Goal: Task Accomplishment & Management: Manage account settings

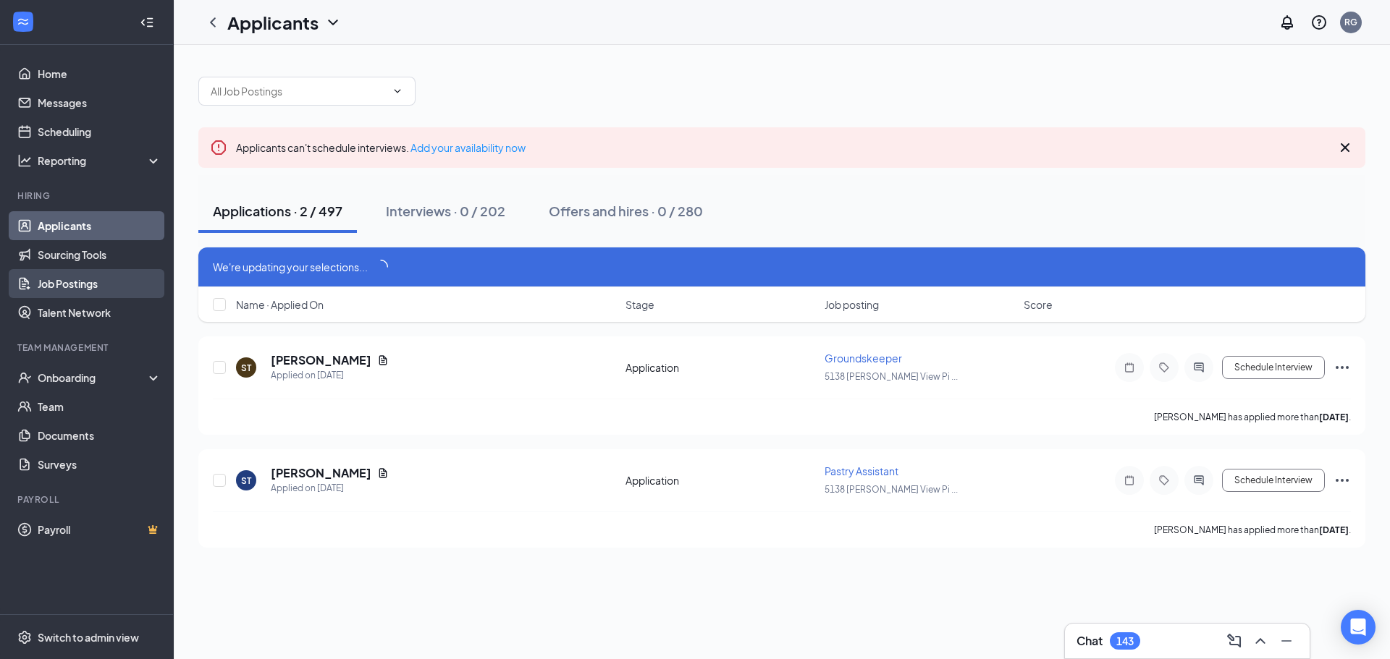
click at [77, 287] on link "Job Postings" at bounding box center [100, 283] width 124 height 29
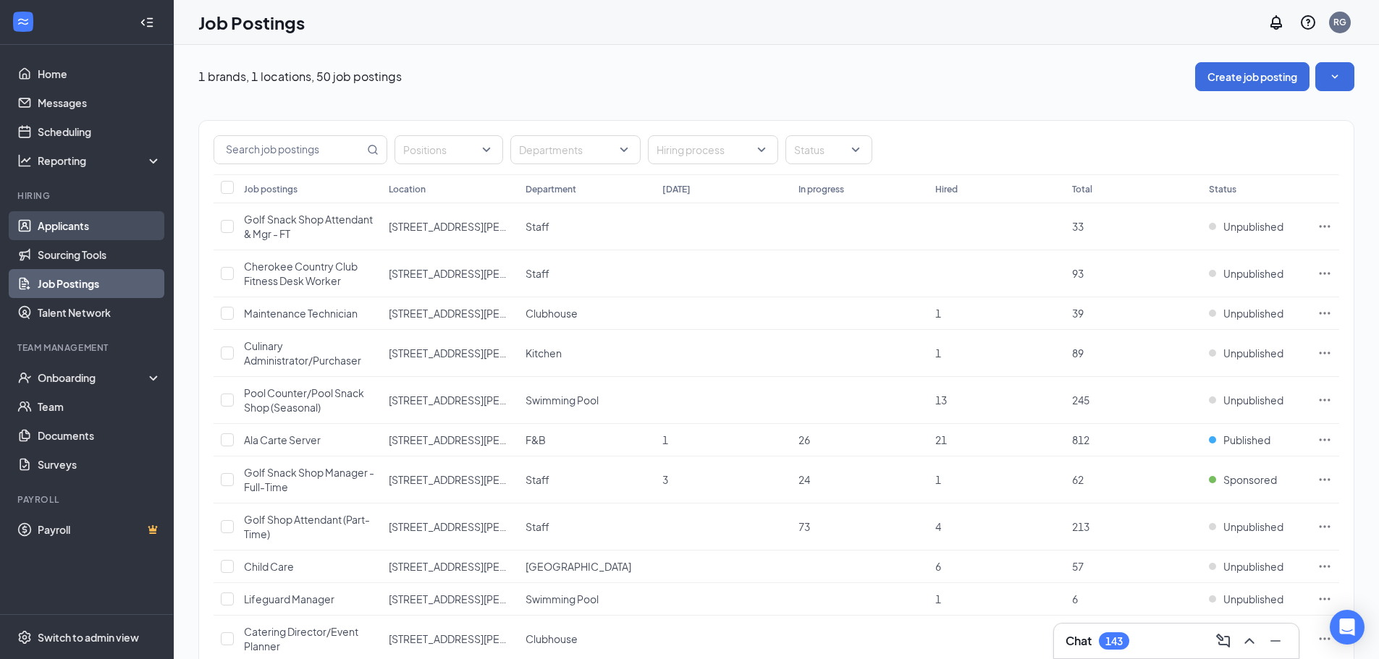
click at [51, 224] on link "Applicants" at bounding box center [100, 225] width 124 height 29
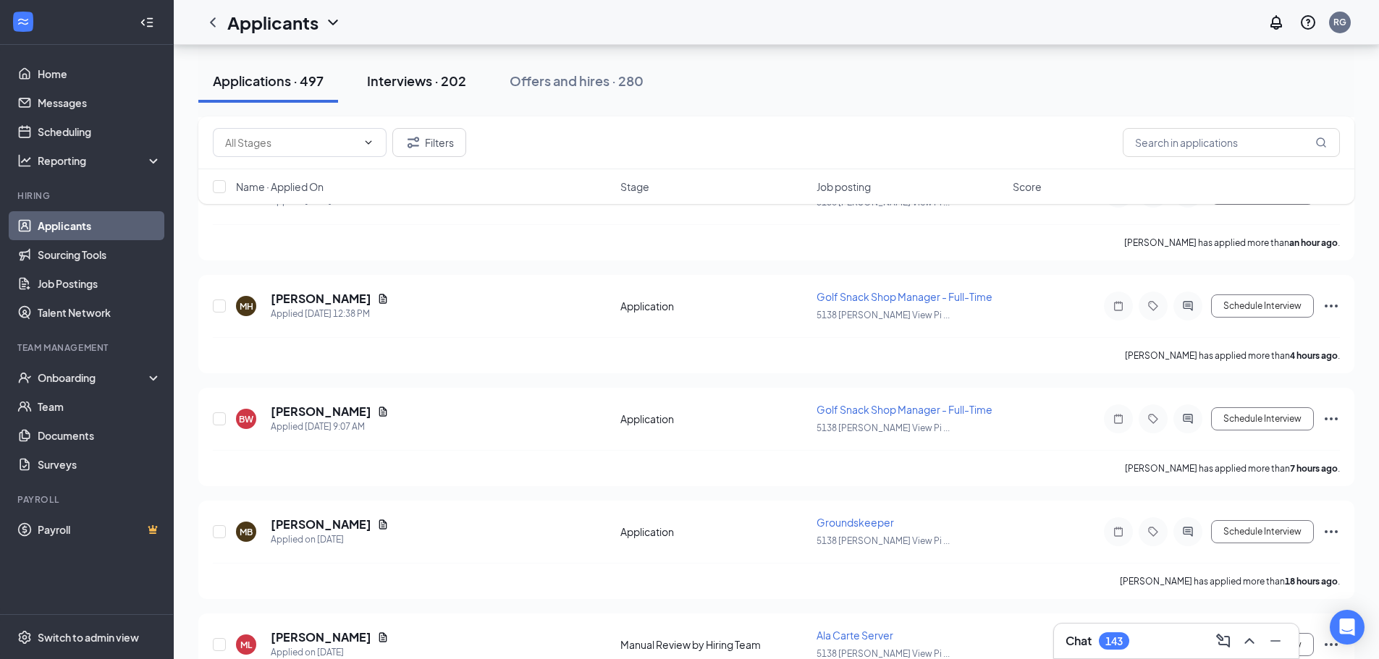
scroll to position [145, 0]
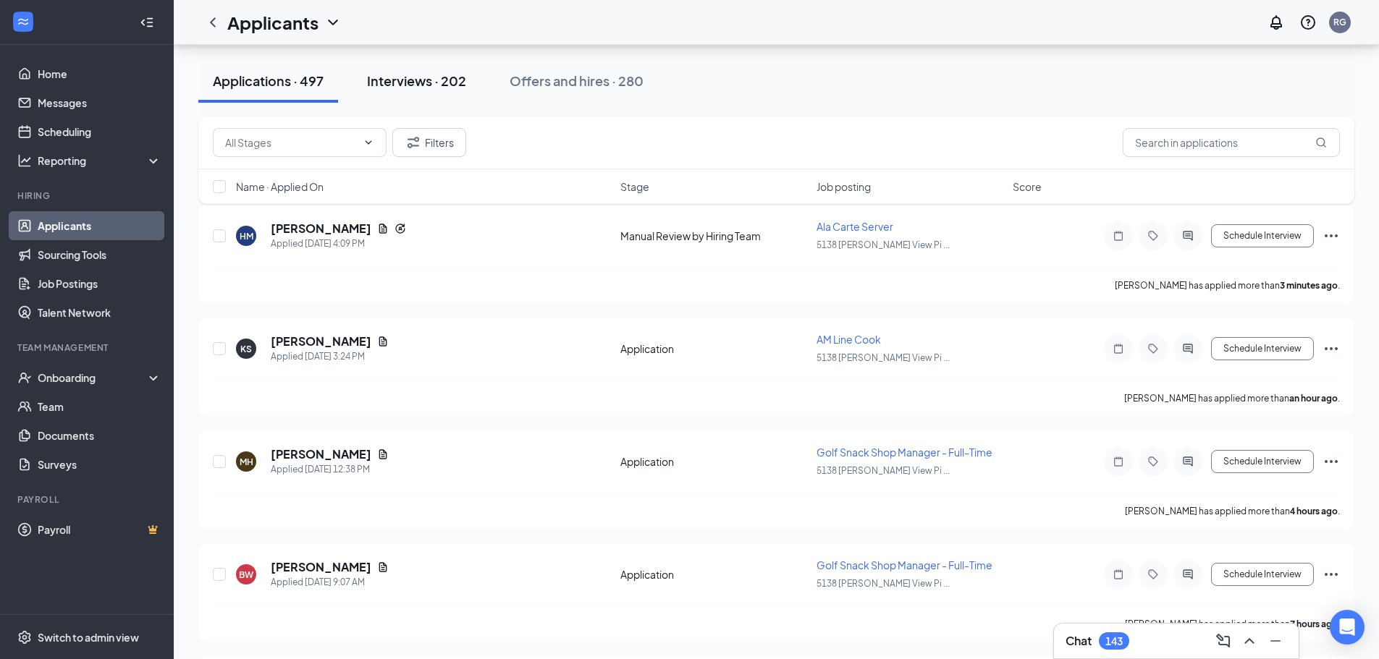
click at [407, 80] on div "Interviews · 202" at bounding box center [416, 81] width 99 height 18
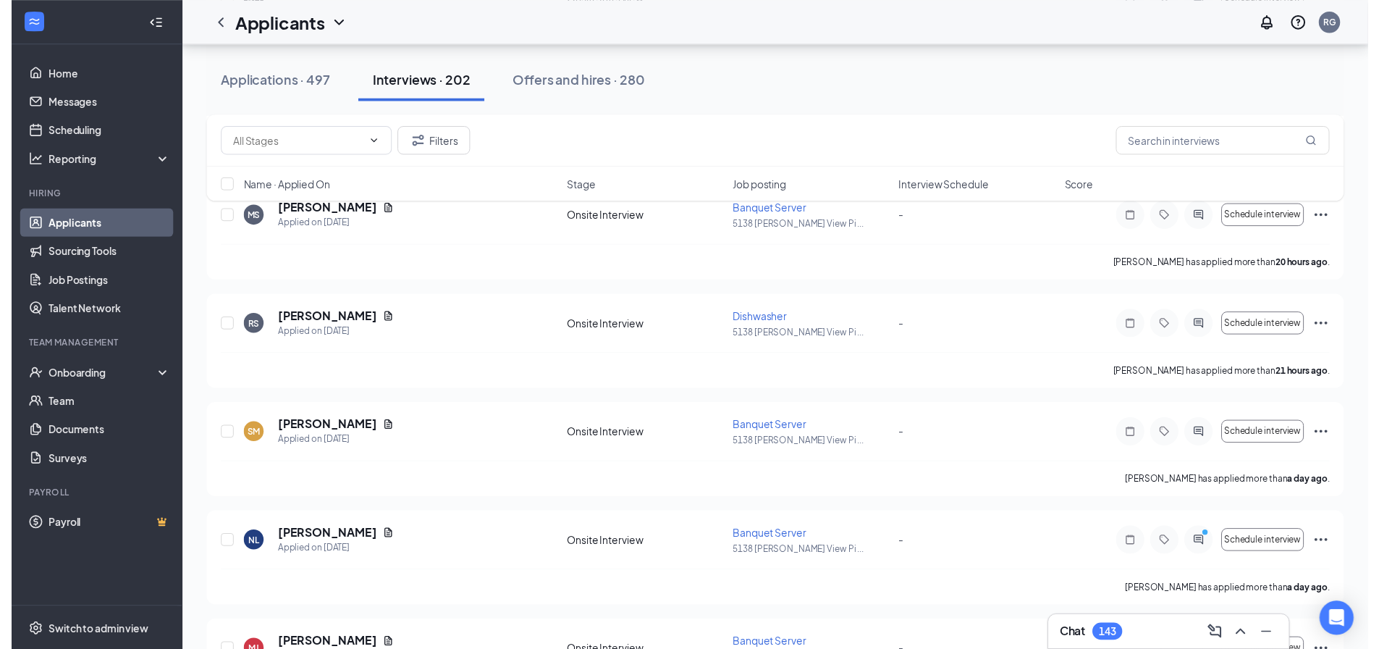
scroll to position [796, 0]
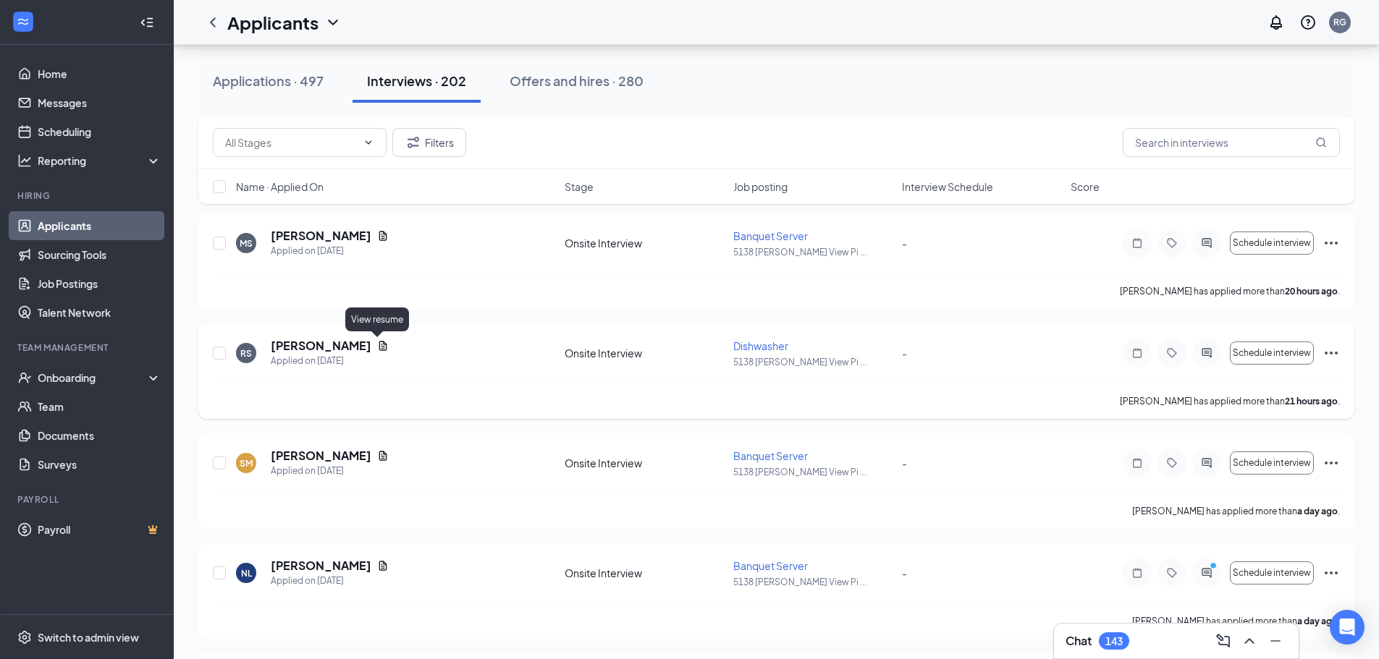
click at [379, 347] on icon "Document" at bounding box center [383, 345] width 8 height 9
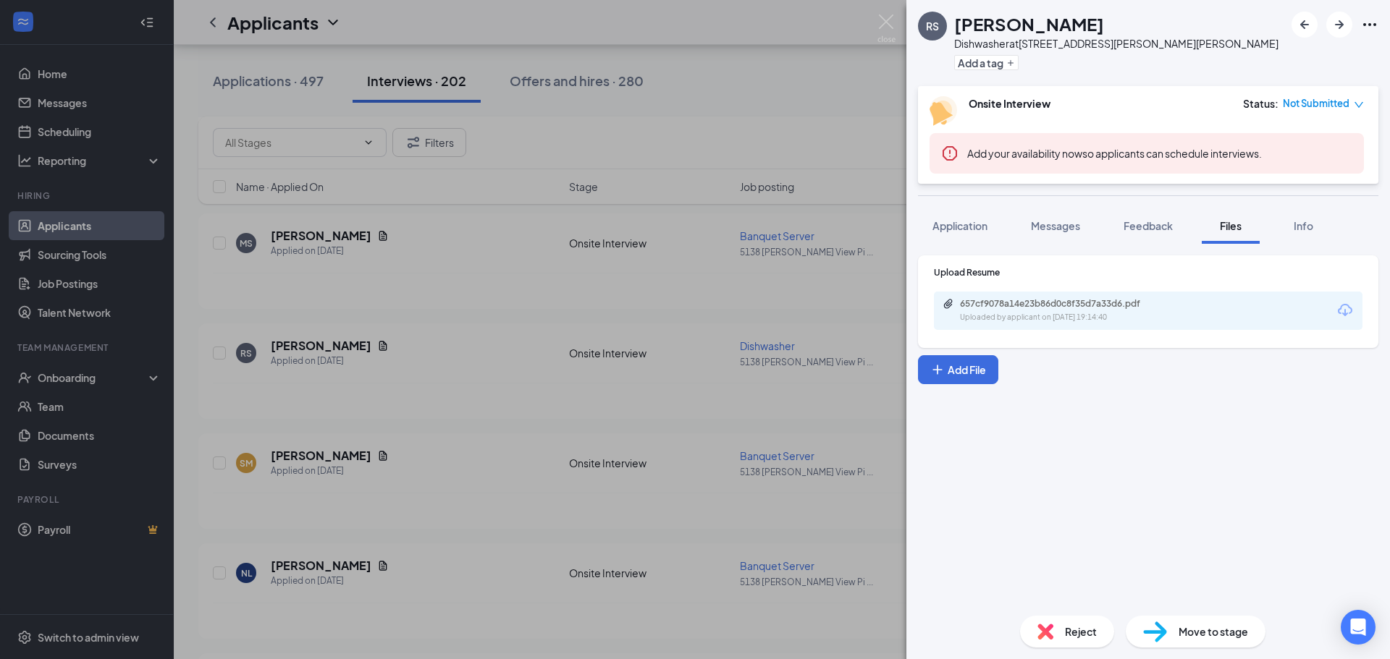
click at [1344, 310] on icon "Download" at bounding box center [1344, 310] width 17 height 17
click at [888, 23] on img at bounding box center [886, 28] width 18 height 28
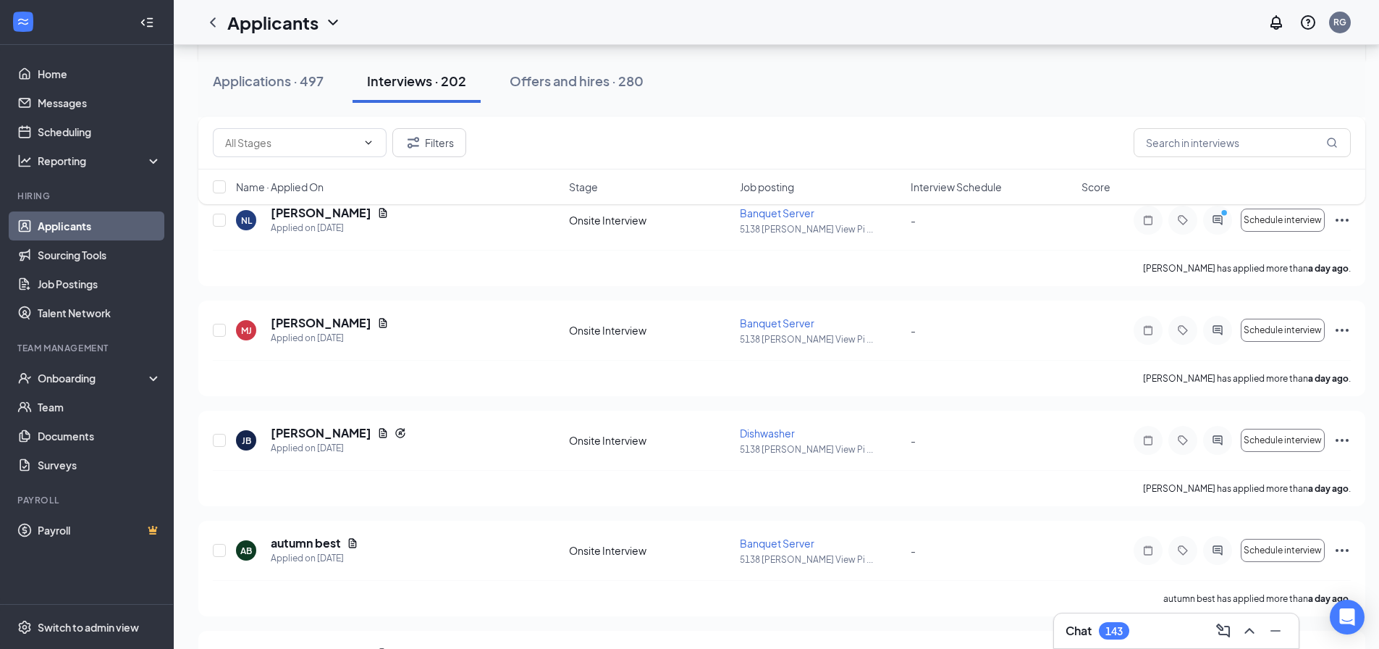
scroll to position [1158, 0]
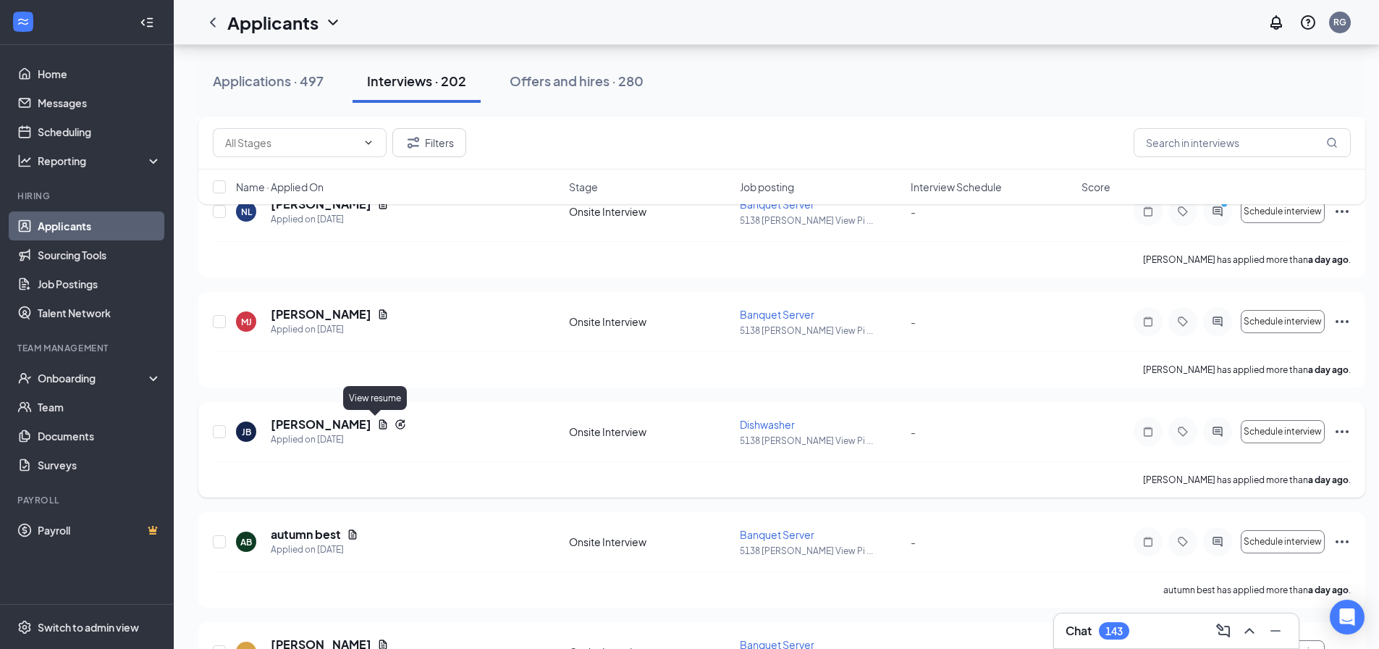
click at [377, 424] on icon "Document" at bounding box center [383, 424] width 12 height 12
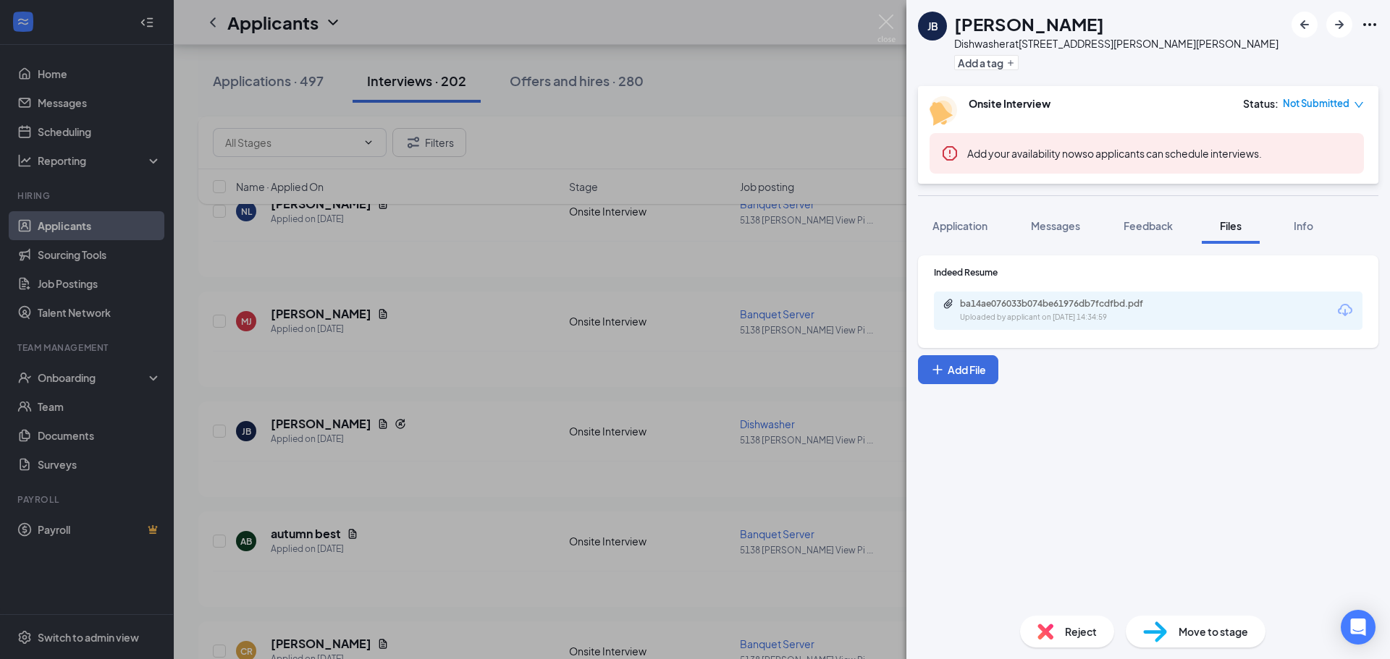
click at [1343, 307] on icon "Download" at bounding box center [1344, 310] width 17 height 17
click at [887, 21] on img at bounding box center [886, 28] width 18 height 28
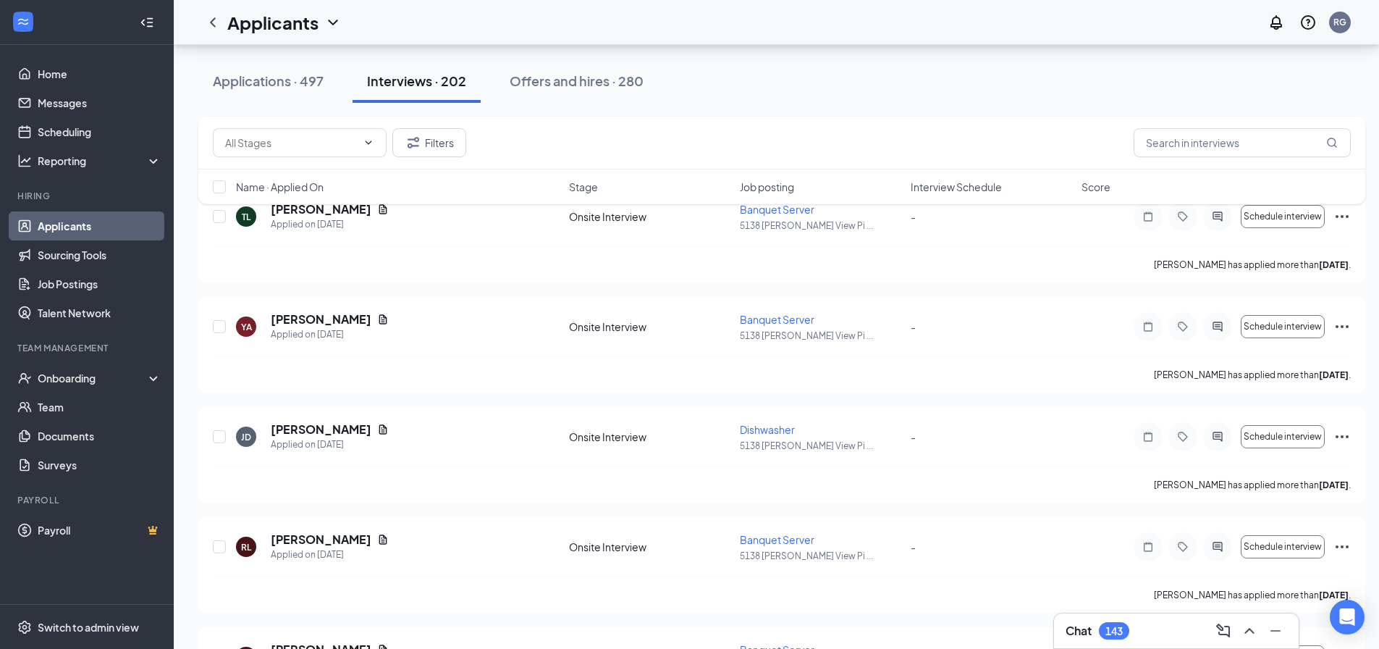
scroll to position [2895, 0]
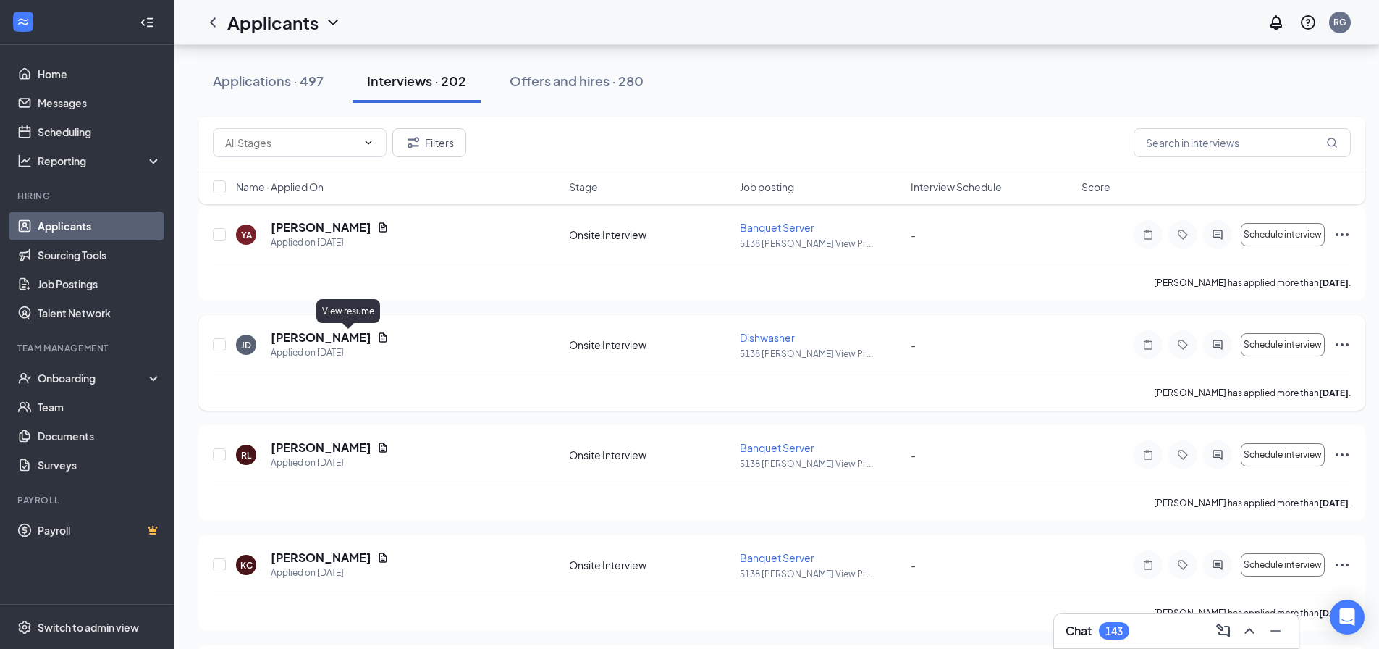
click at [377, 337] on icon "Document" at bounding box center [383, 337] width 12 height 12
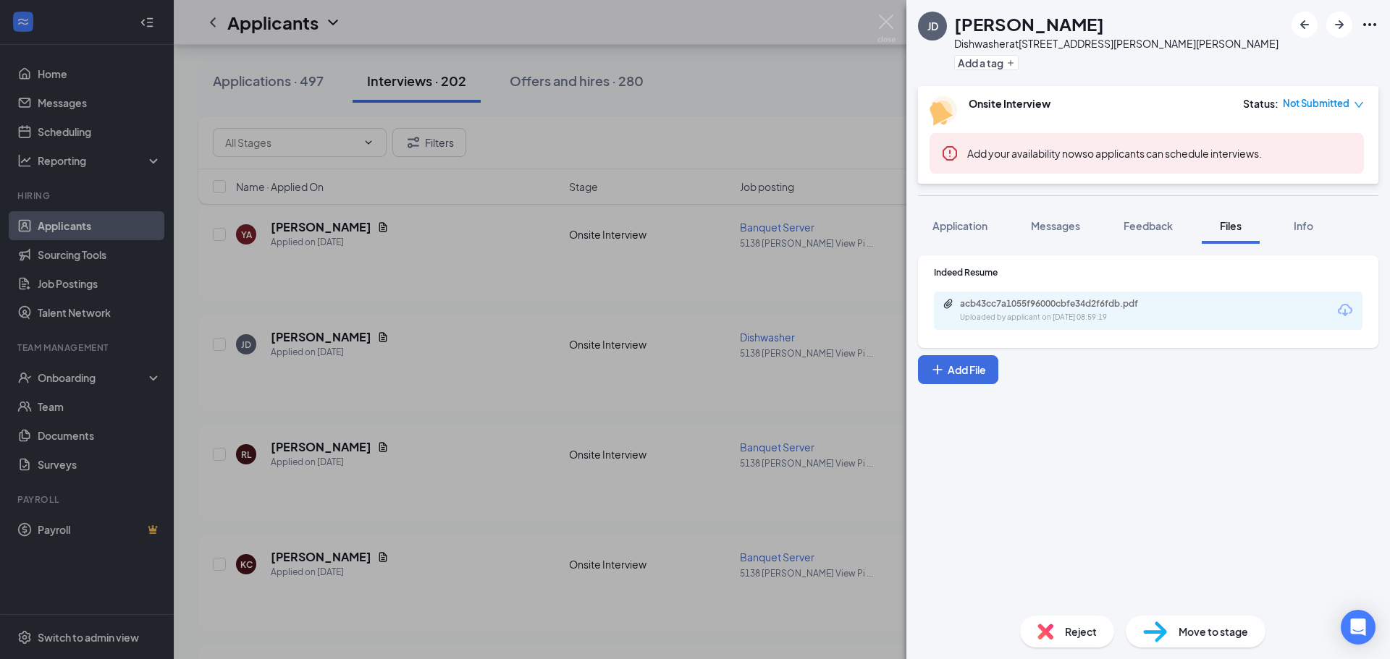
click at [1346, 310] on icon "Download" at bounding box center [1344, 310] width 17 height 17
click at [883, 19] on img at bounding box center [886, 28] width 18 height 28
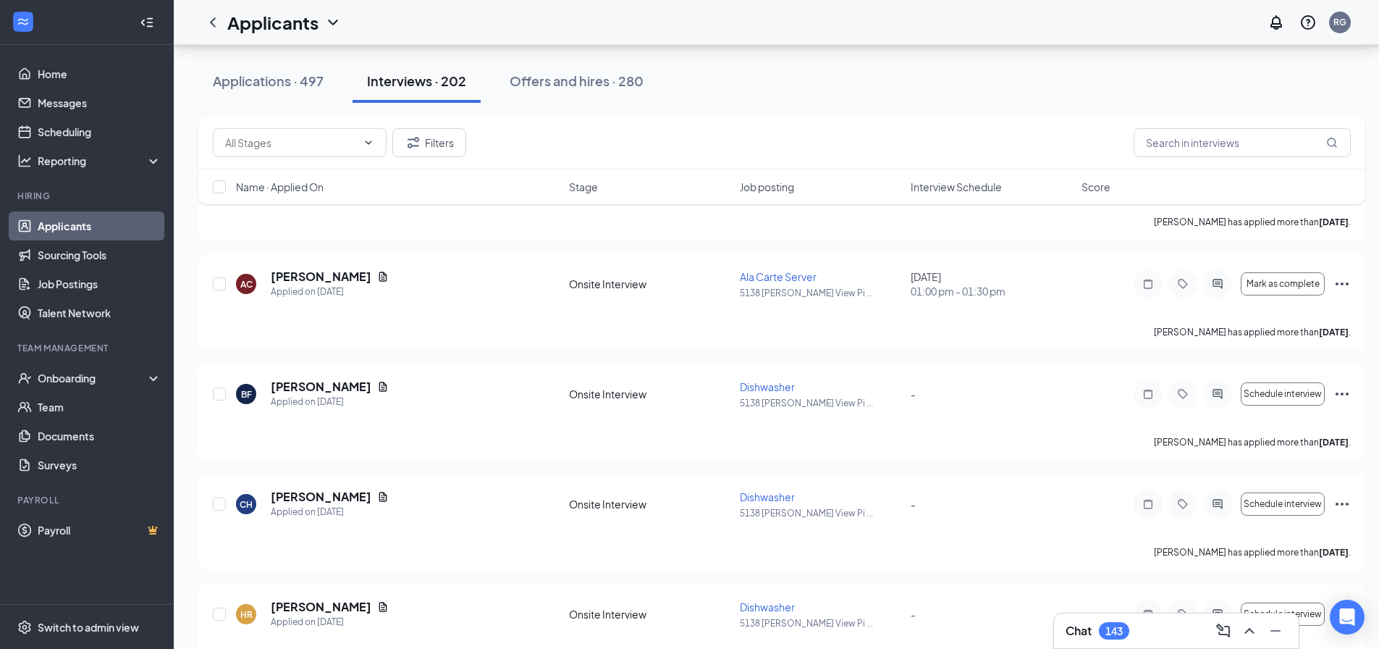
scroll to position [6152, 0]
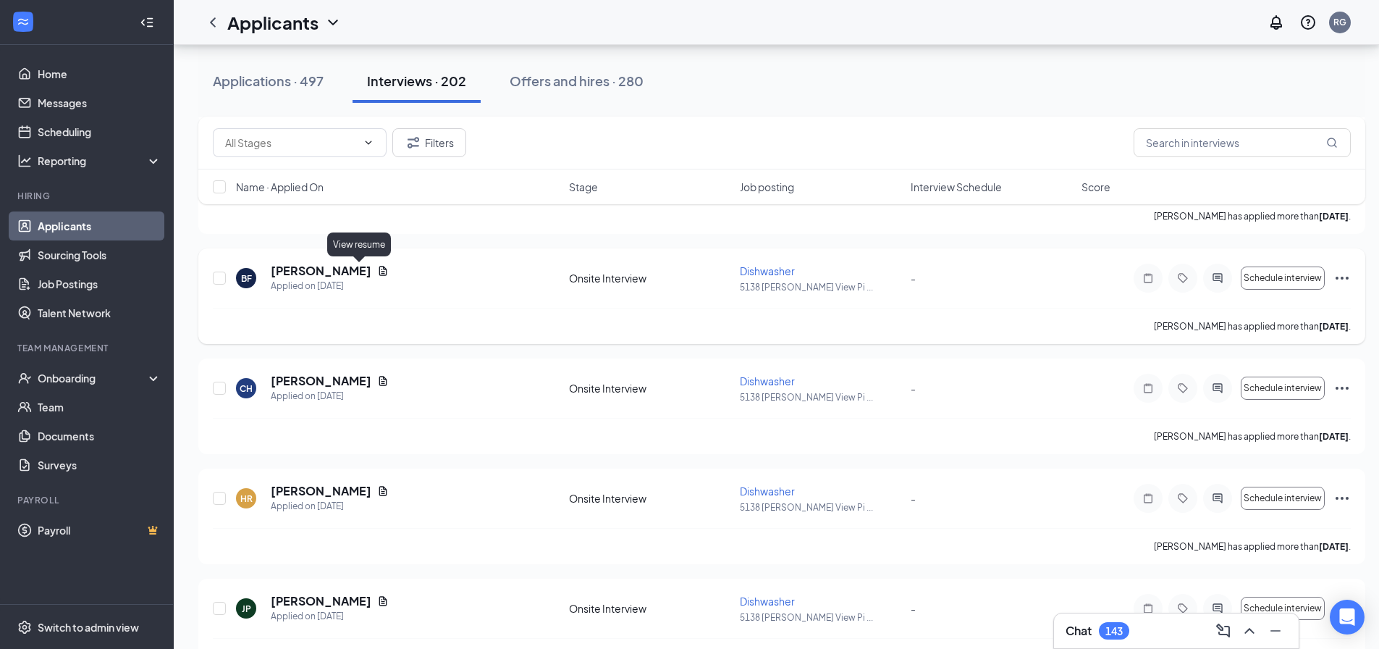
click at [379, 270] on icon "Document" at bounding box center [383, 270] width 8 height 9
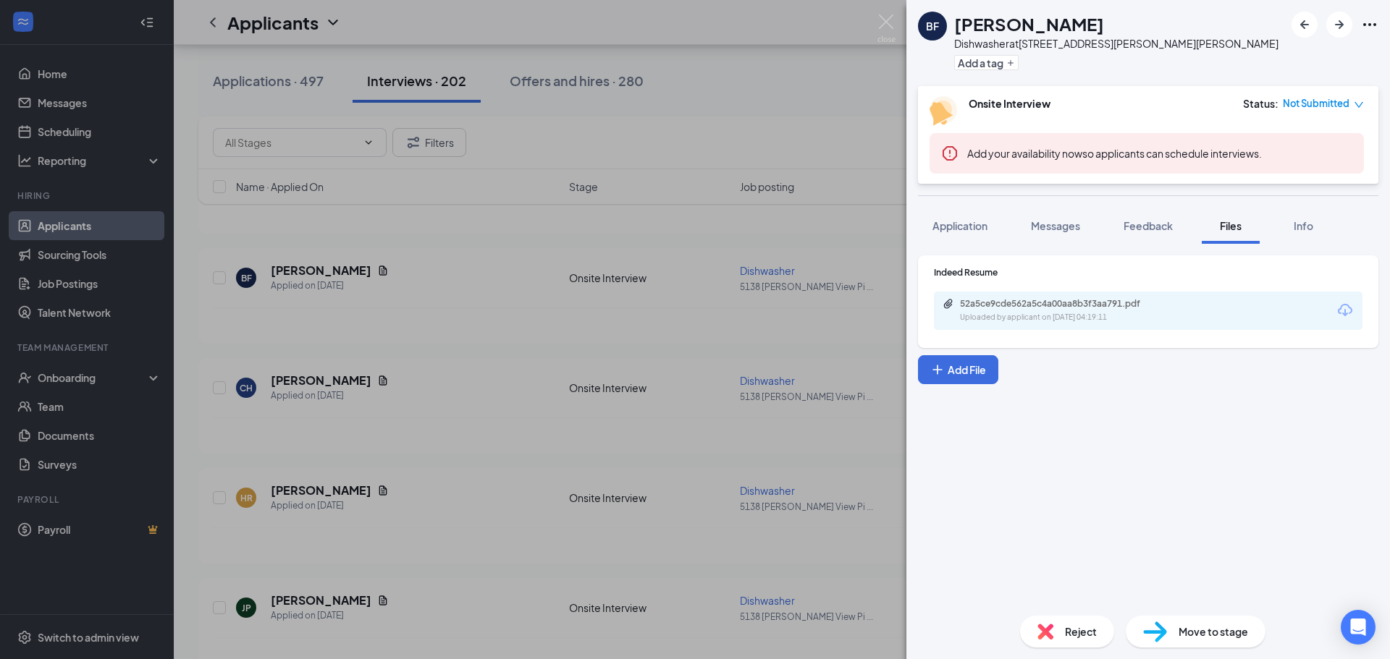
click at [1347, 310] on icon "Download" at bounding box center [1344, 310] width 17 height 17
click at [882, 23] on img at bounding box center [886, 28] width 18 height 28
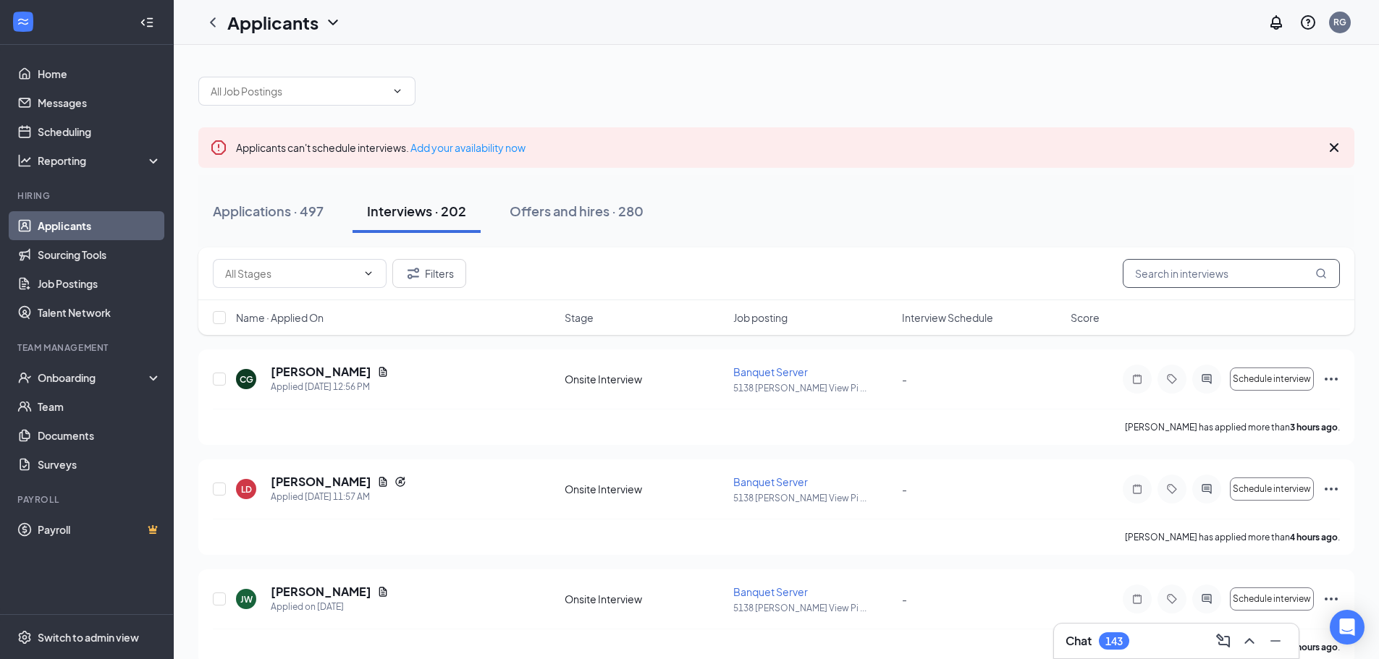
click at [1153, 271] on input "text" at bounding box center [1231, 273] width 217 height 29
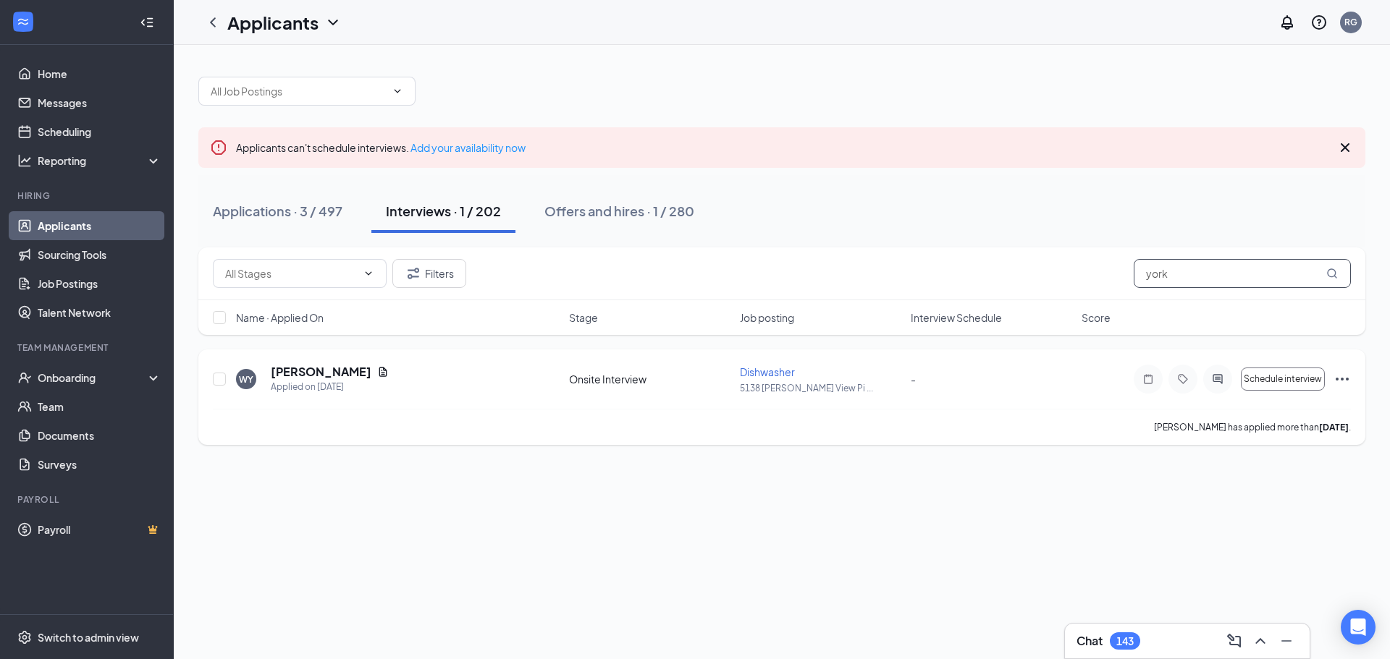
type input "york"
click at [1341, 377] on icon "Ellipses" at bounding box center [1341, 379] width 17 height 17
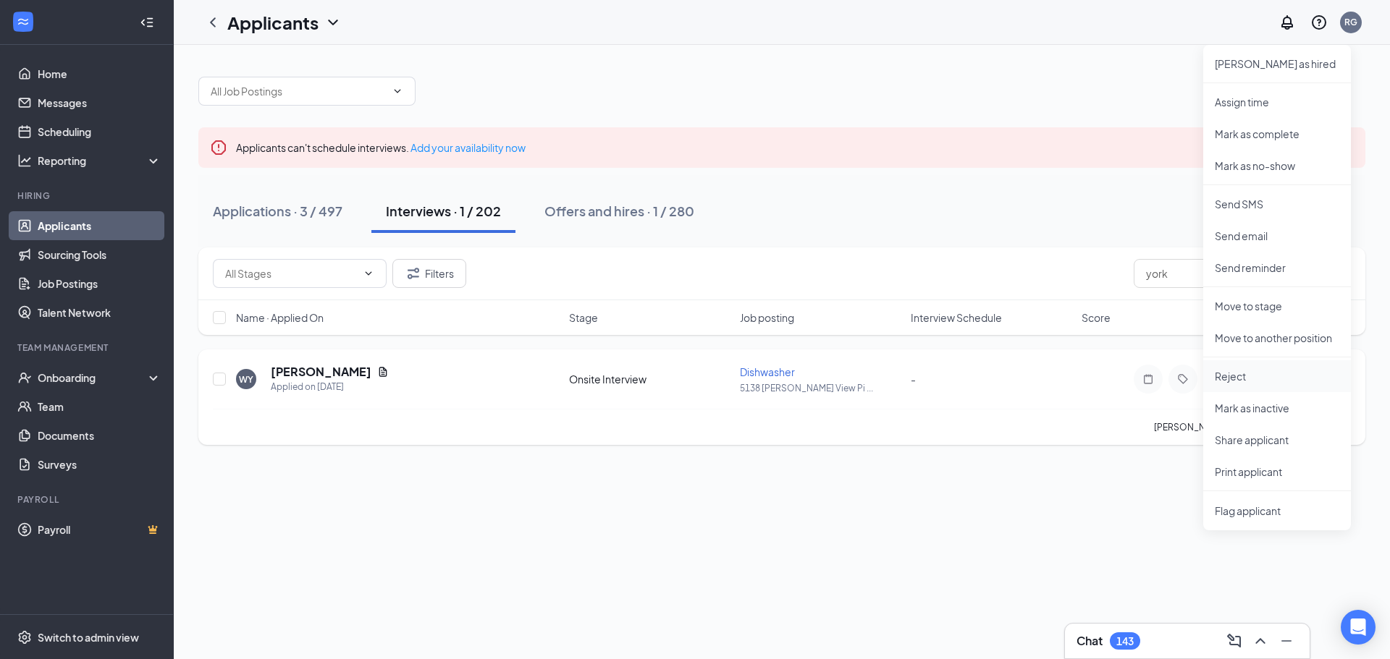
click at [1252, 379] on p "Reject" at bounding box center [1277, 376] width 124 height 14
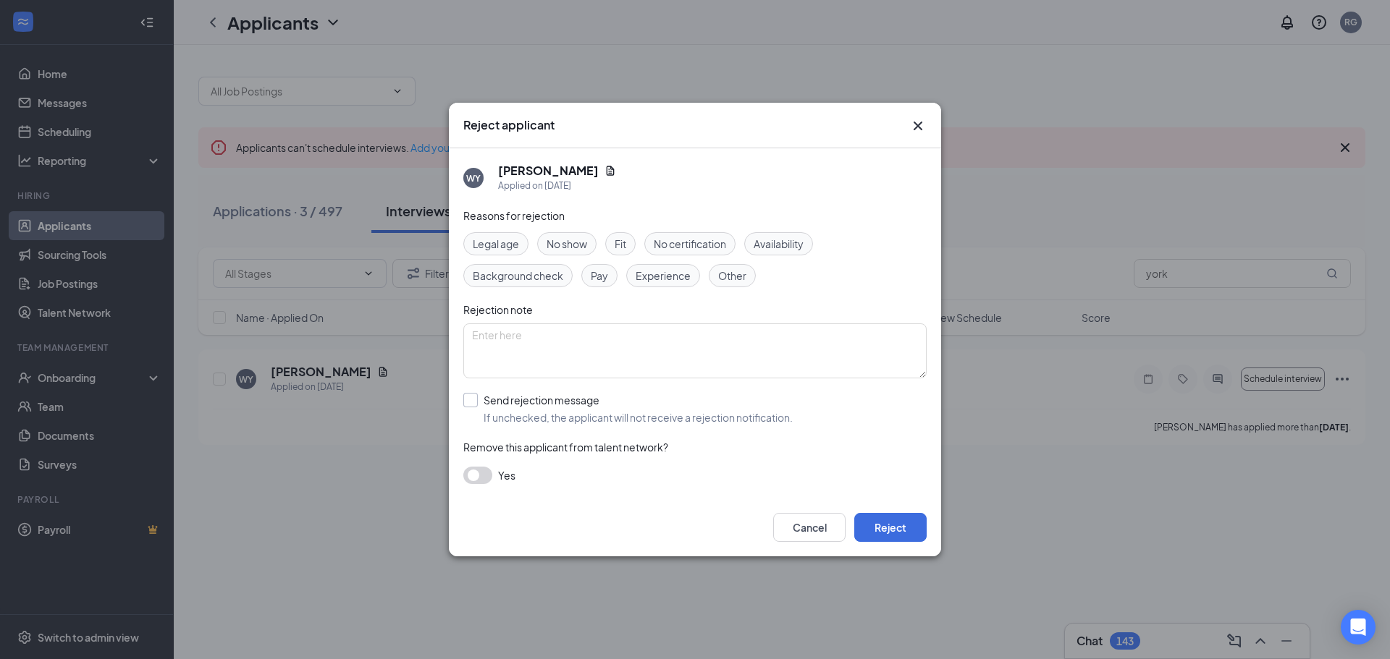
click at [472, 402] on input "Send rejection message If unchecked, the applicant will not receive a rejection…" at bounding box center [627, 409] width 329 height 32
checkbox input "true"
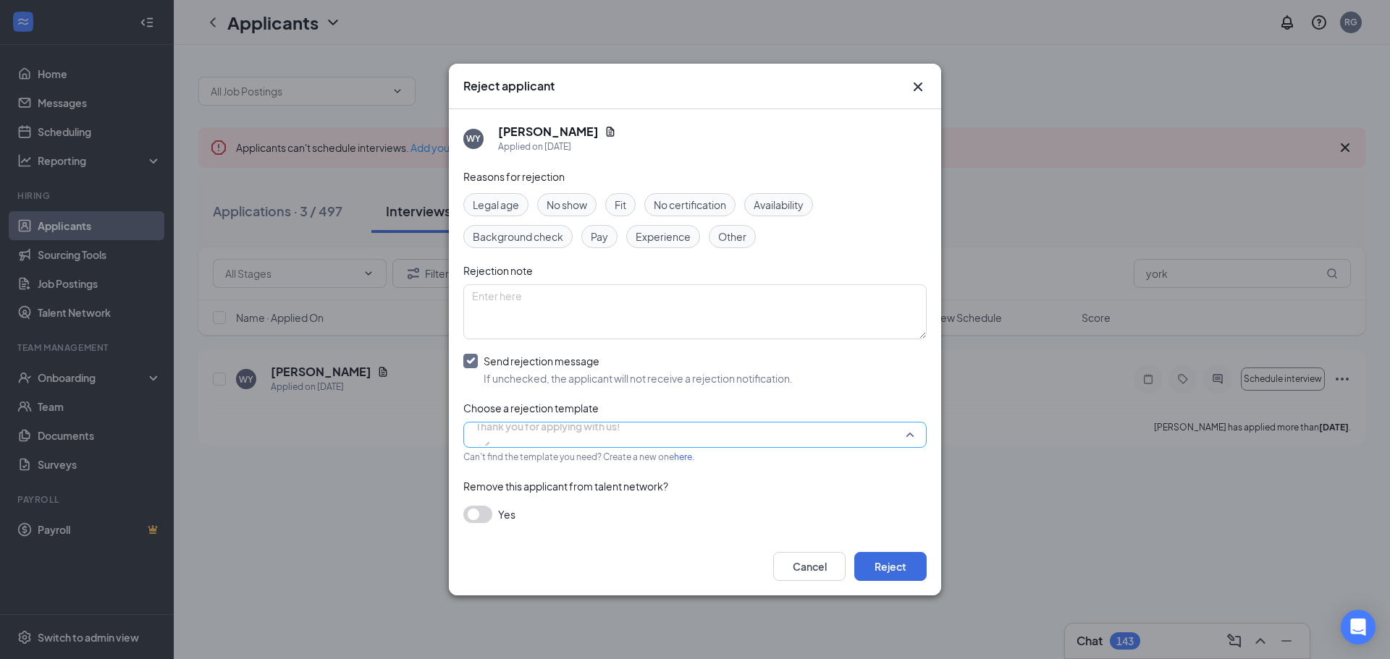
click at [908, 431] on span "Thank you for applying with us!" at bounding box center [695, 435] width 439 height 22
click at [620, 434] on span "Thank you for applying with us!" at bounding box center [548, 434] width 145 height 39
click at [893, 573] on button "Reject" at bounding box center [890, 566] width 72 height 29
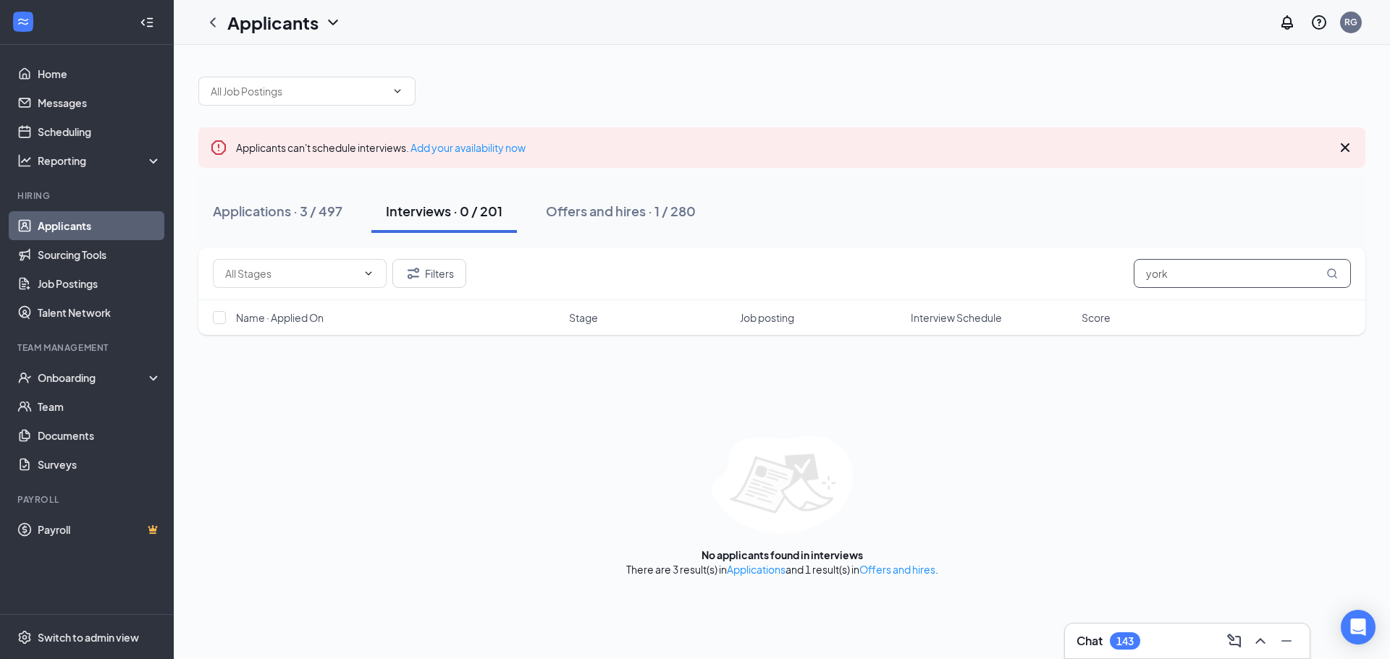
click at [1175, 269] on input "york" at bounding box center [1241, 273] width 217 height 29
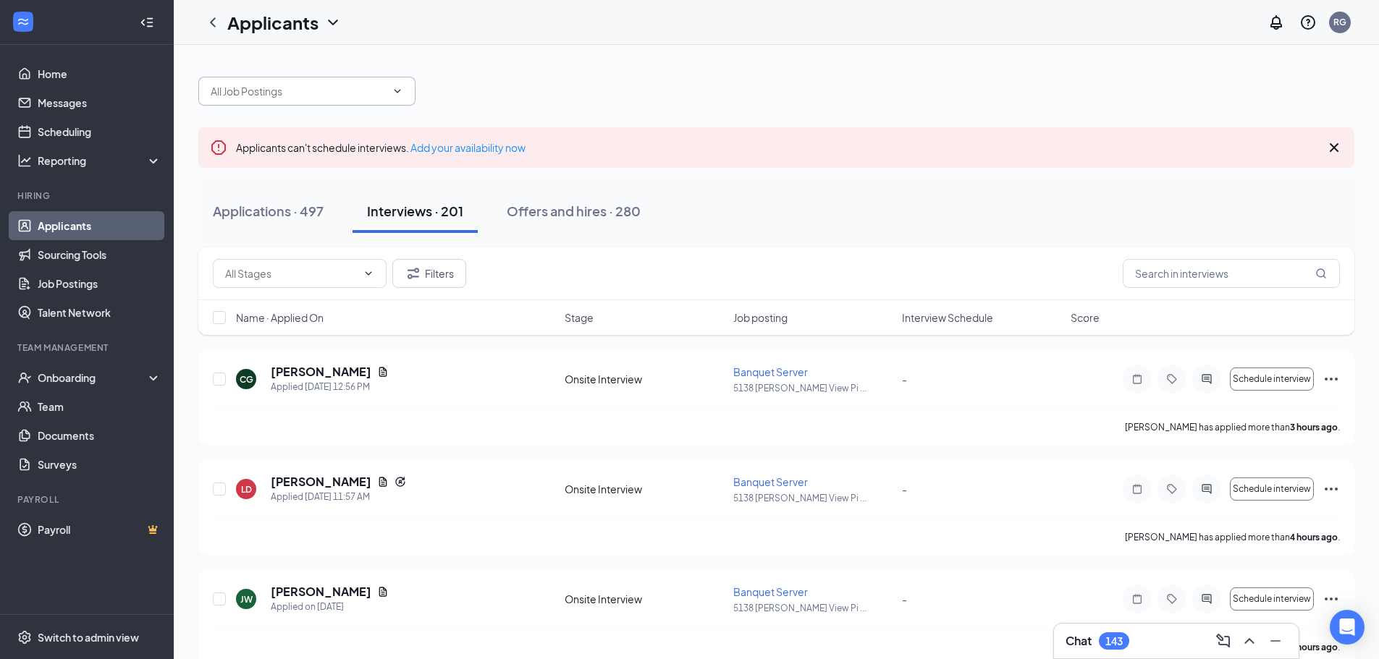
drag, startPoint x: 284, startPoint y: 210, endPoint x: 394, endPoint y: 90, distance: 162.4
click at [284, 210] on div "Applications · 497" at bounding box center [268, 211] width 111 height 18
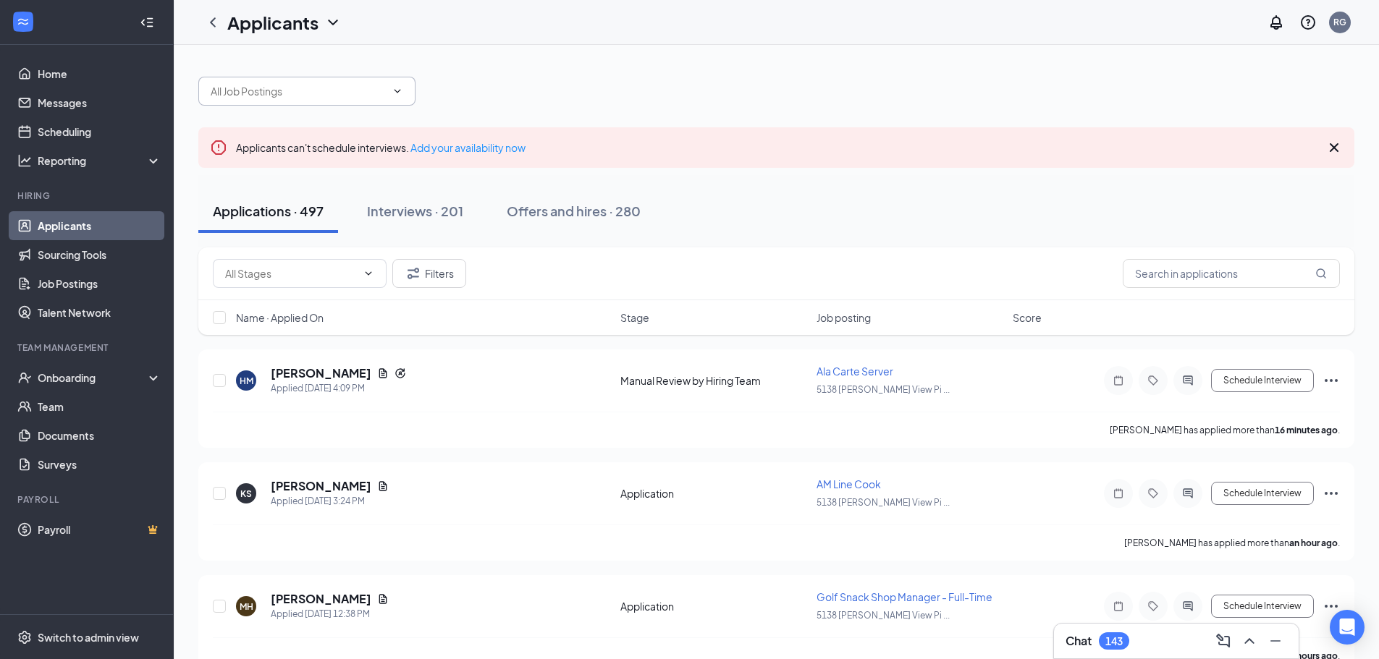
click at [397, 91] on icon "ChevronDown" at bounding box center [397, 91] width 7 height 4
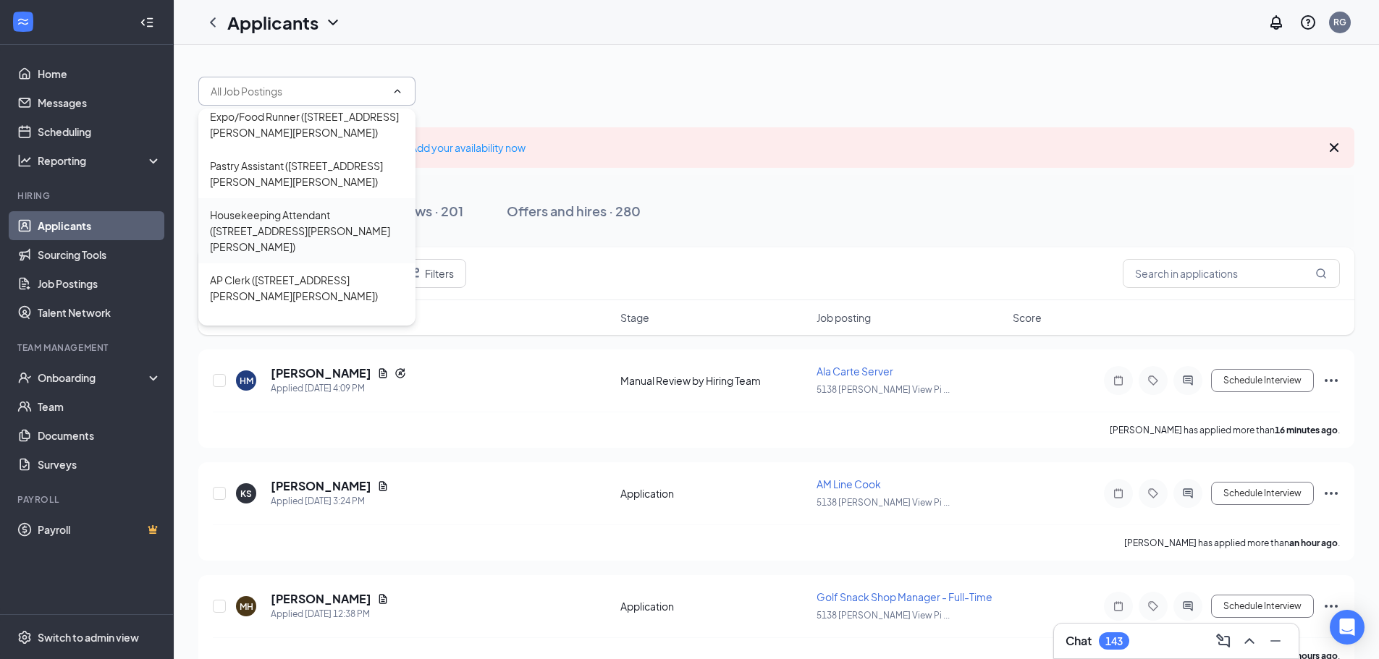
scroll to position [941, 0]
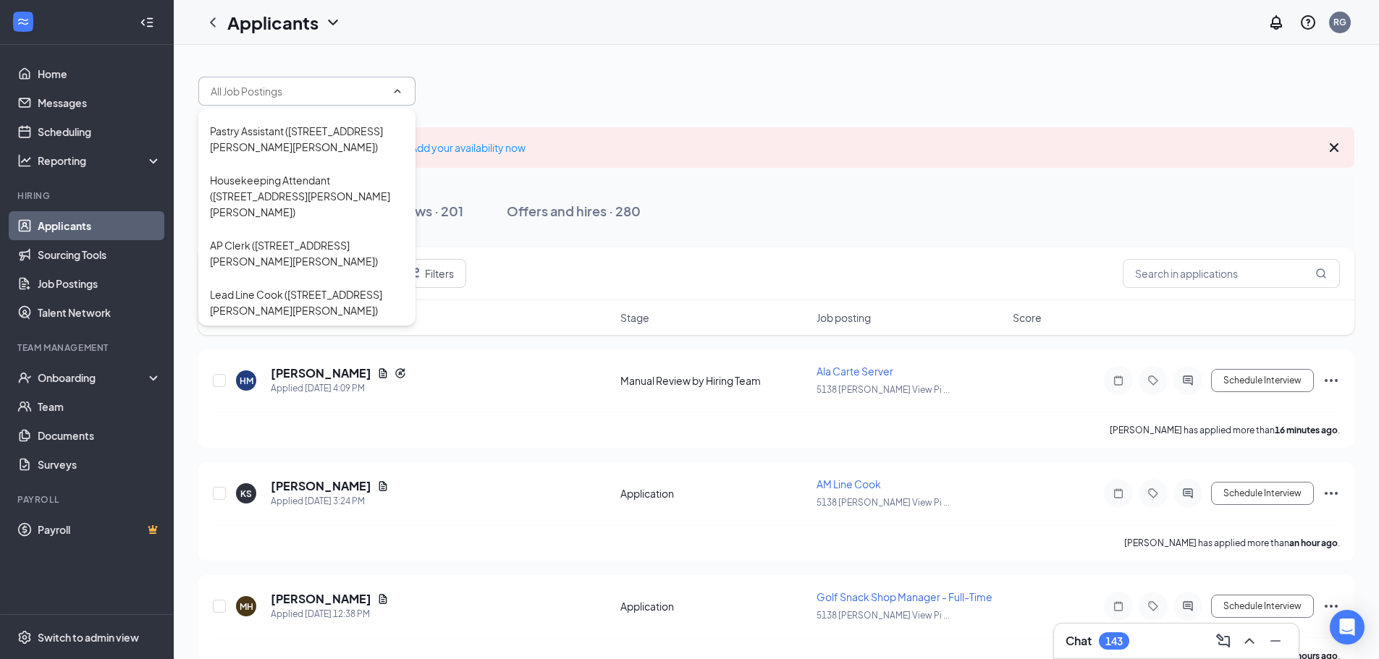
click at [280, 401] on div "Event Set Up/General Laborer ([STREET_ADDRESS][PERSON_NAME][PERSON_NAME])" at bounding box center [307, 425] width 194 height 48
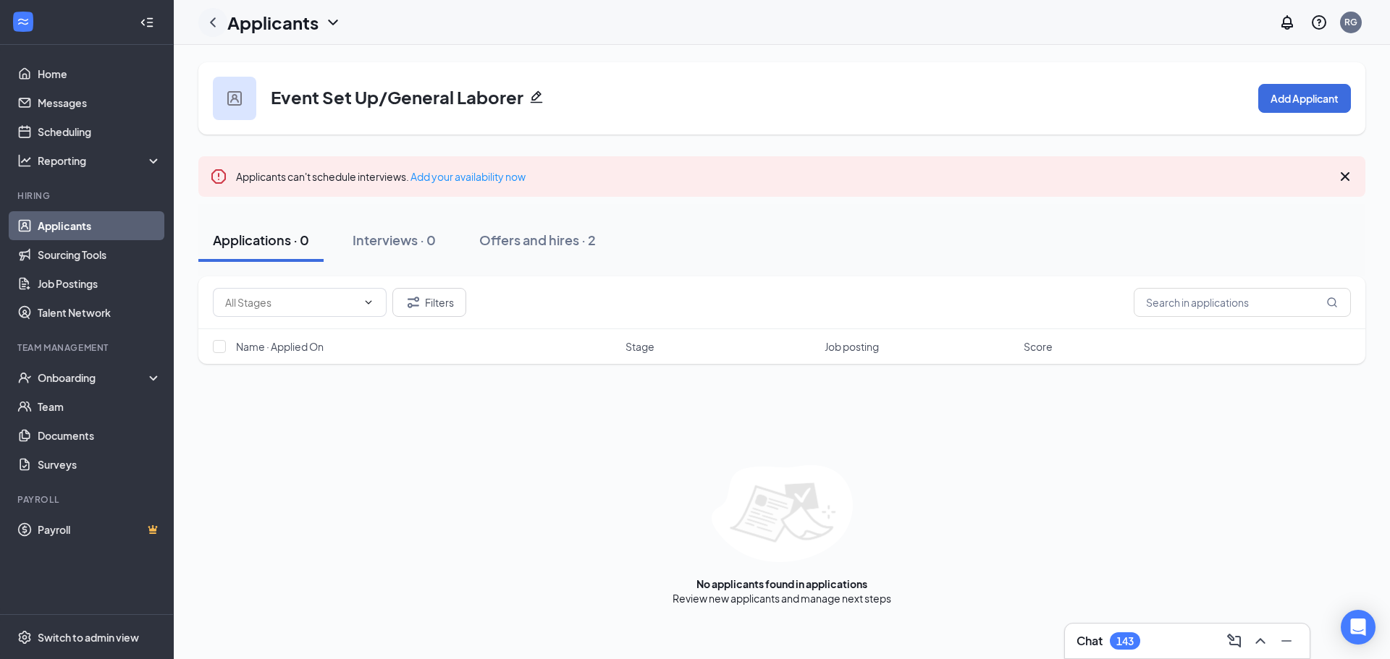
click at [213, 25] on icon "ChevronLeft" at bounding box center [213, 21] width 6 height 9
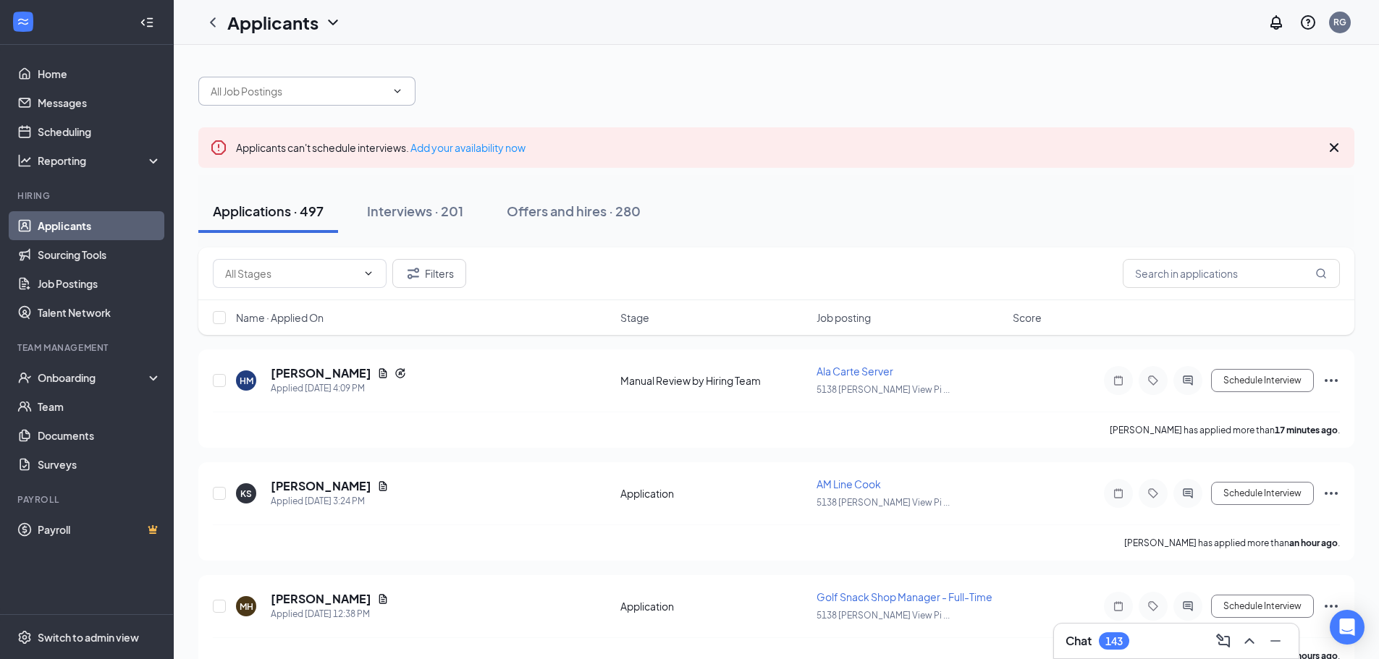
click at [395, 92] on icon "ChevronDown" at bounding box center [398, 91] width 12 height 12
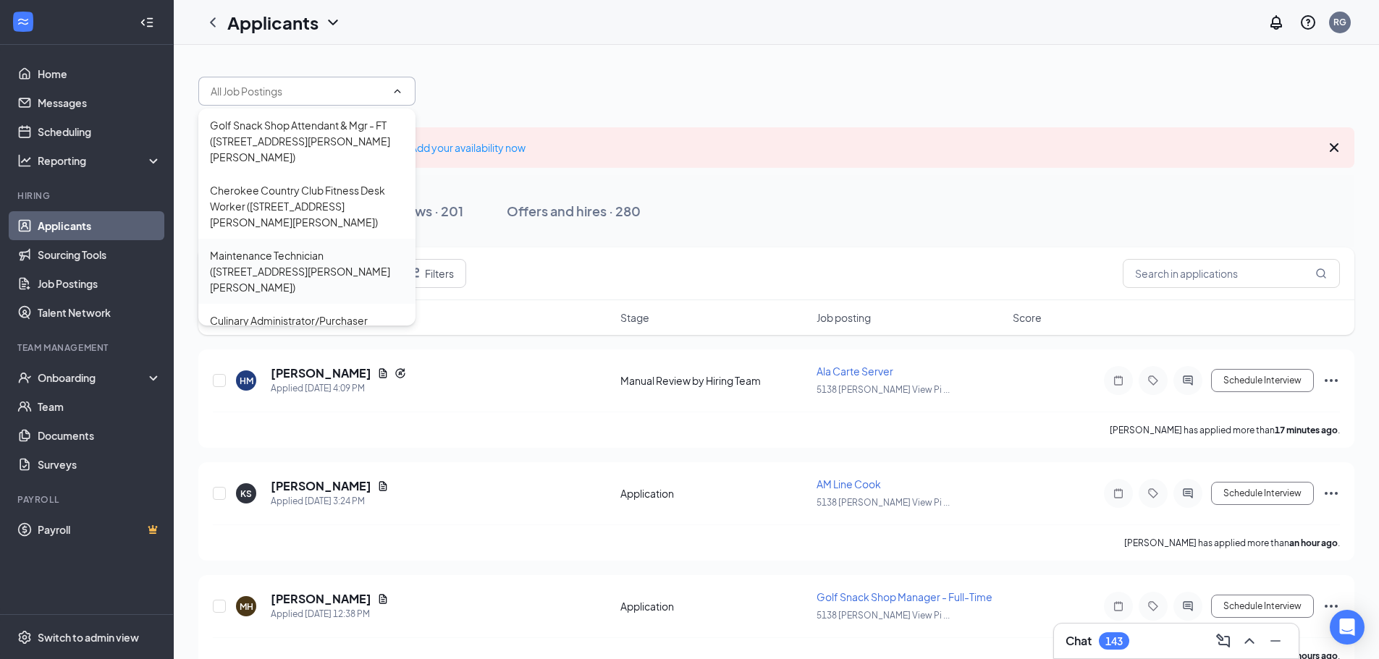
scroll to position [72, 0]
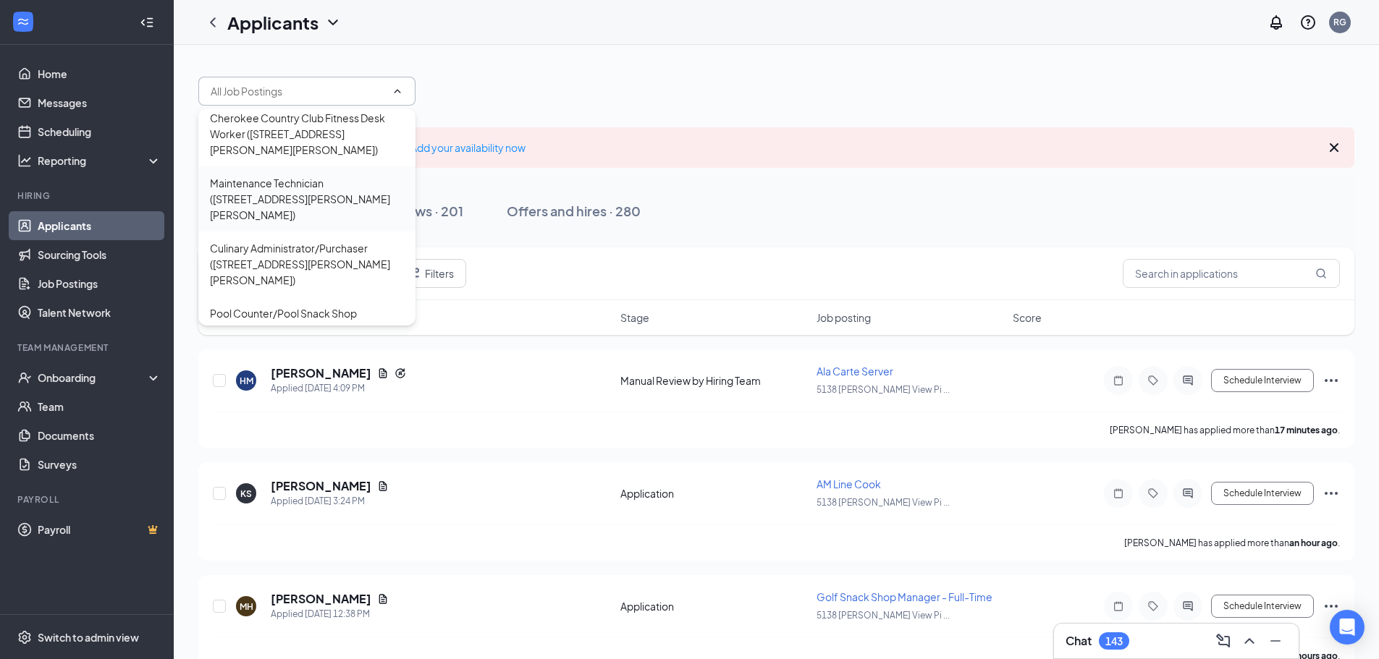
click at [303, 175] on div "Maintenance Technician ([STREET_ADDRESS][PERSON_NAME][PERSON_NAME])" at bounding box center [307, 199] width 194 height 48
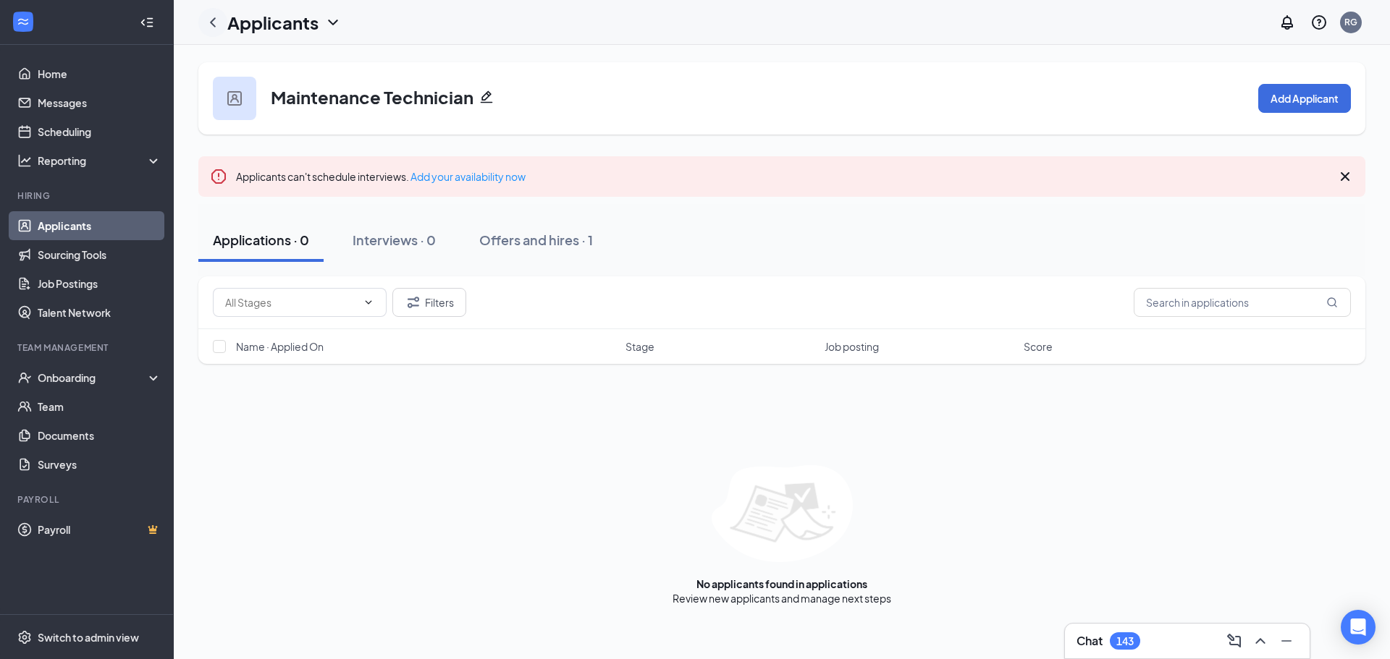
click at [217, 22] on icon "ChevronLeft" at bounding box center [212, 22] width 17 height 17
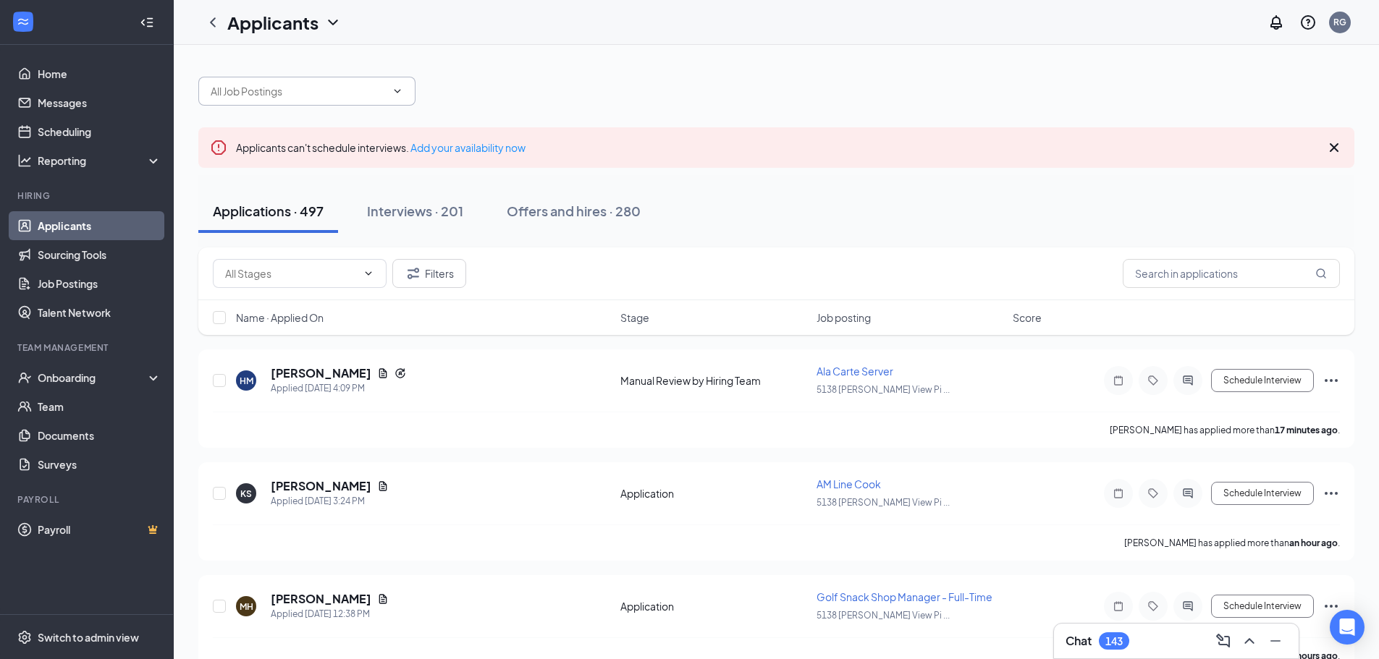
click at [398, 88] on icon "ChevronDown" at bounding box center [398, 91] width 12 height 12
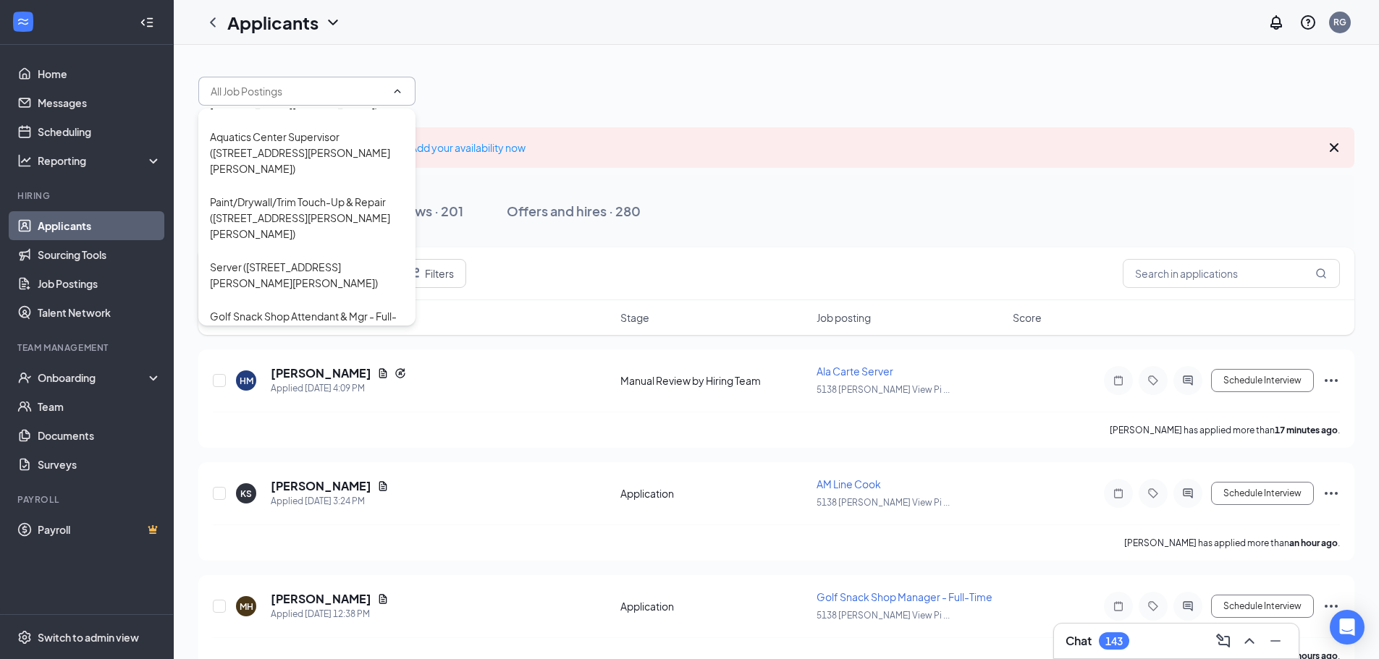
scroll to position [1448, 0]
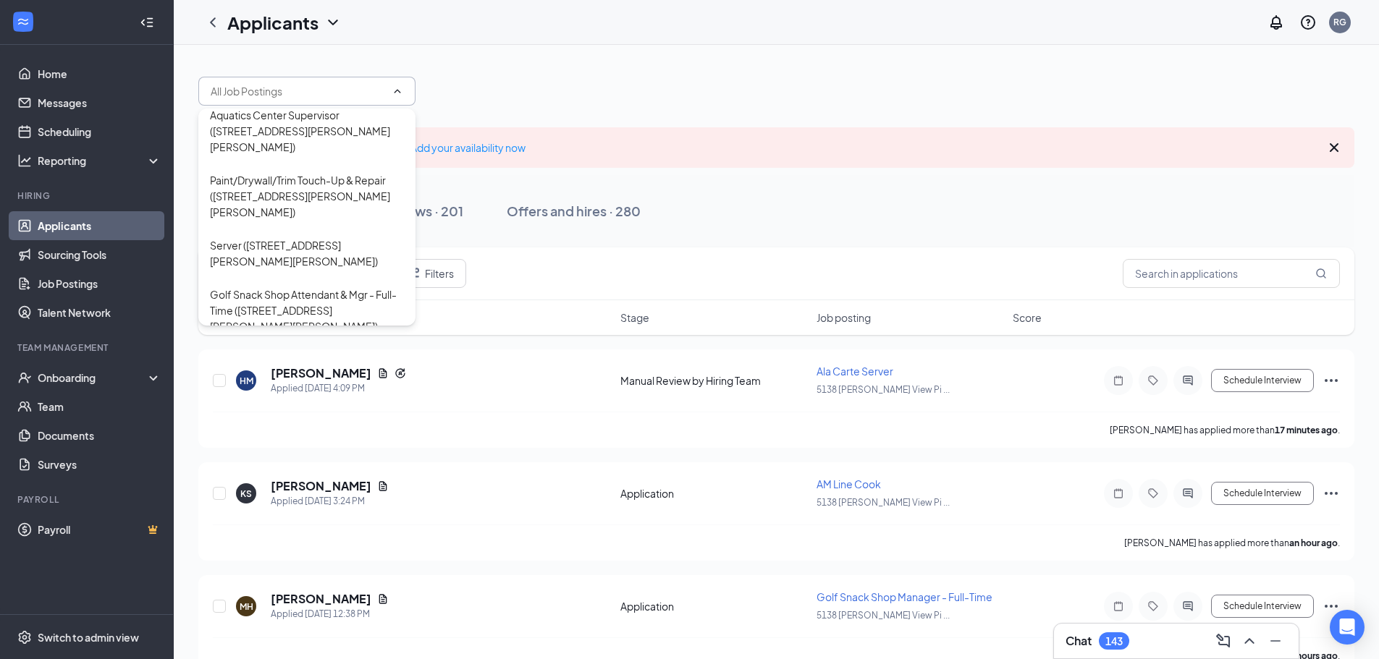
click at [300, 612] on div "Maintenance/General Laborer ([STREET_ADDRESS][PERSON_NAME][PERSON_NAME])" at bounding box center [307, 636] width 194 height 48
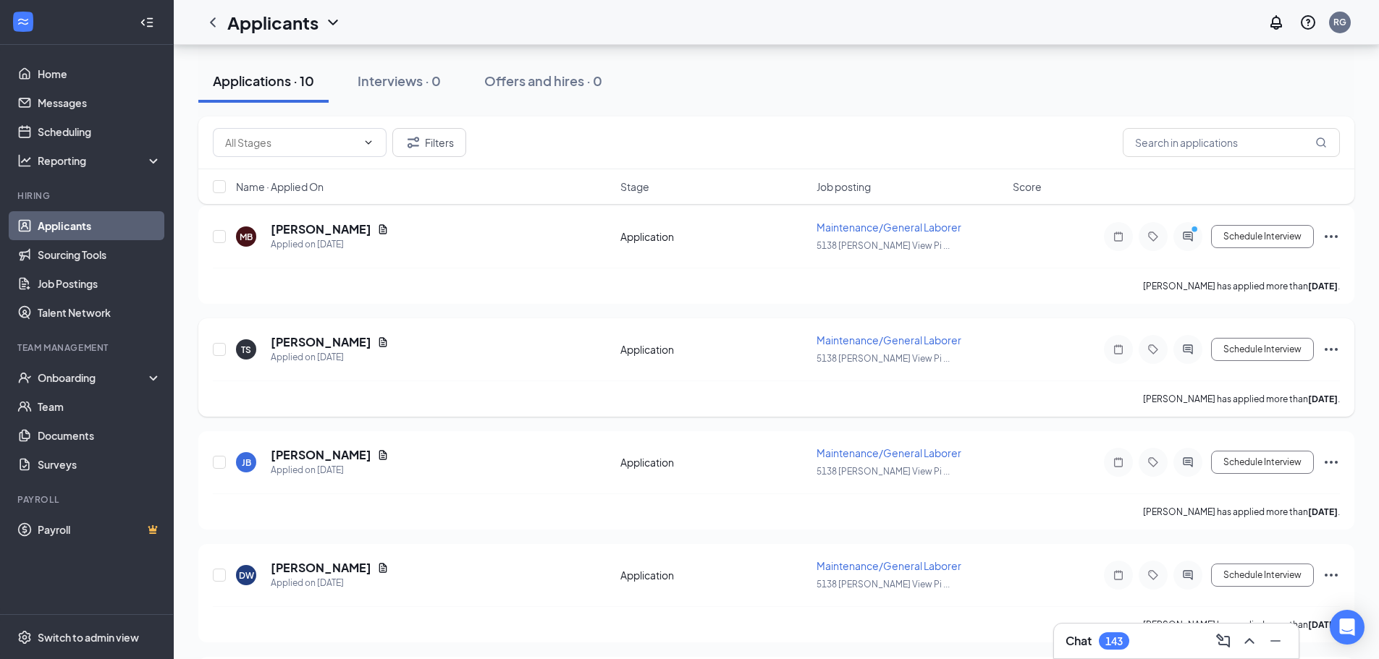
scroll to position [145, 0]
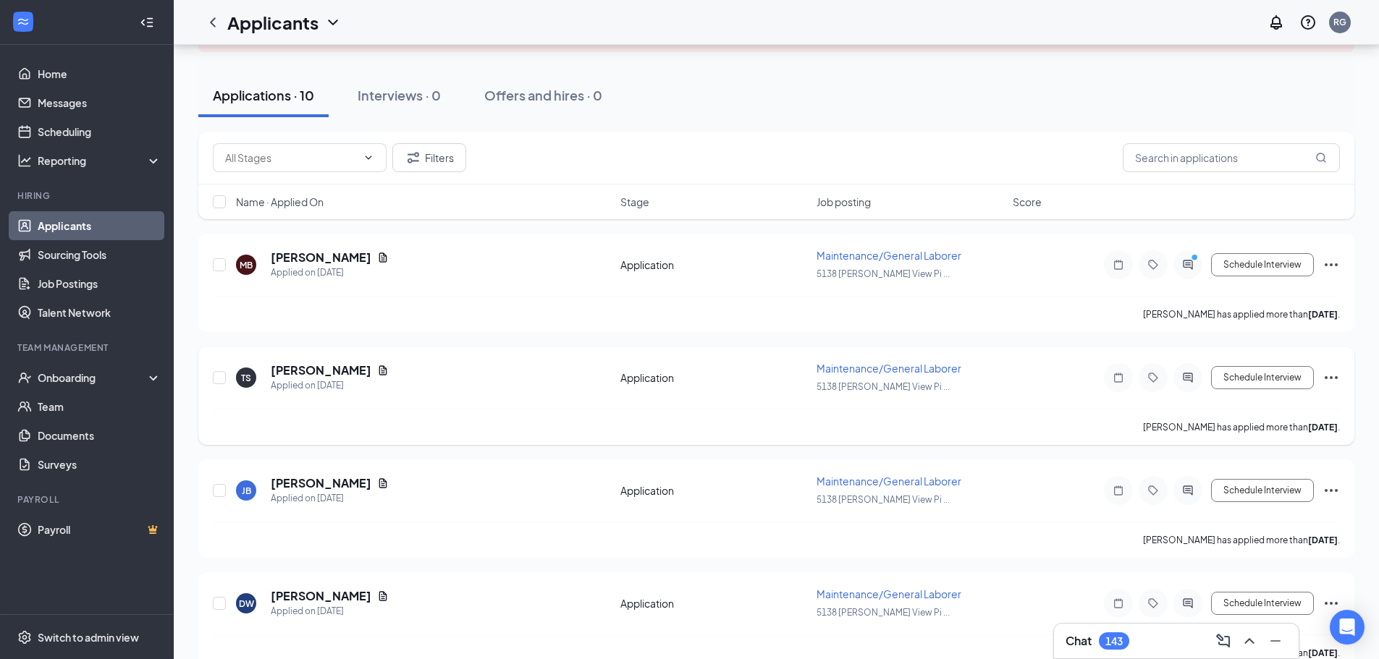
click at [1330, 376] on icon "Ellipses" at bounding box center [1330, 377] width 17 height 17
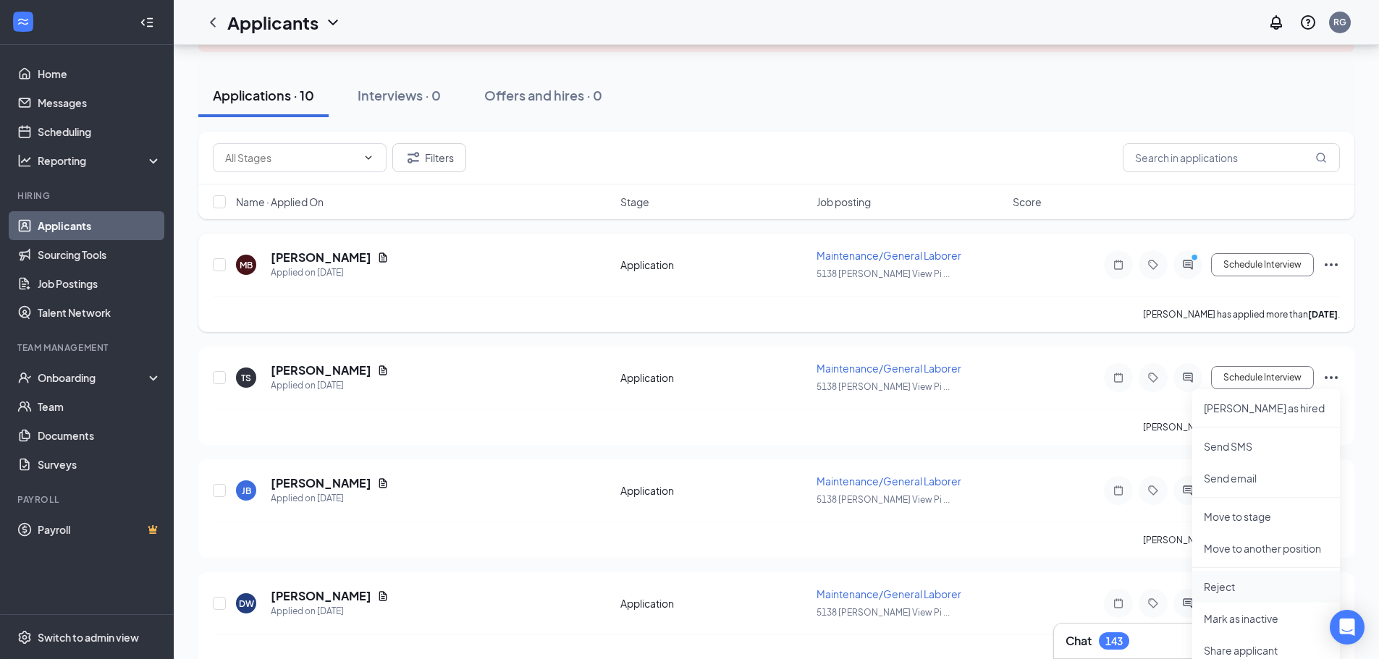
click at [1217, 587] on p "Reject" at bounding box center [1266, 587] width 124 height 14
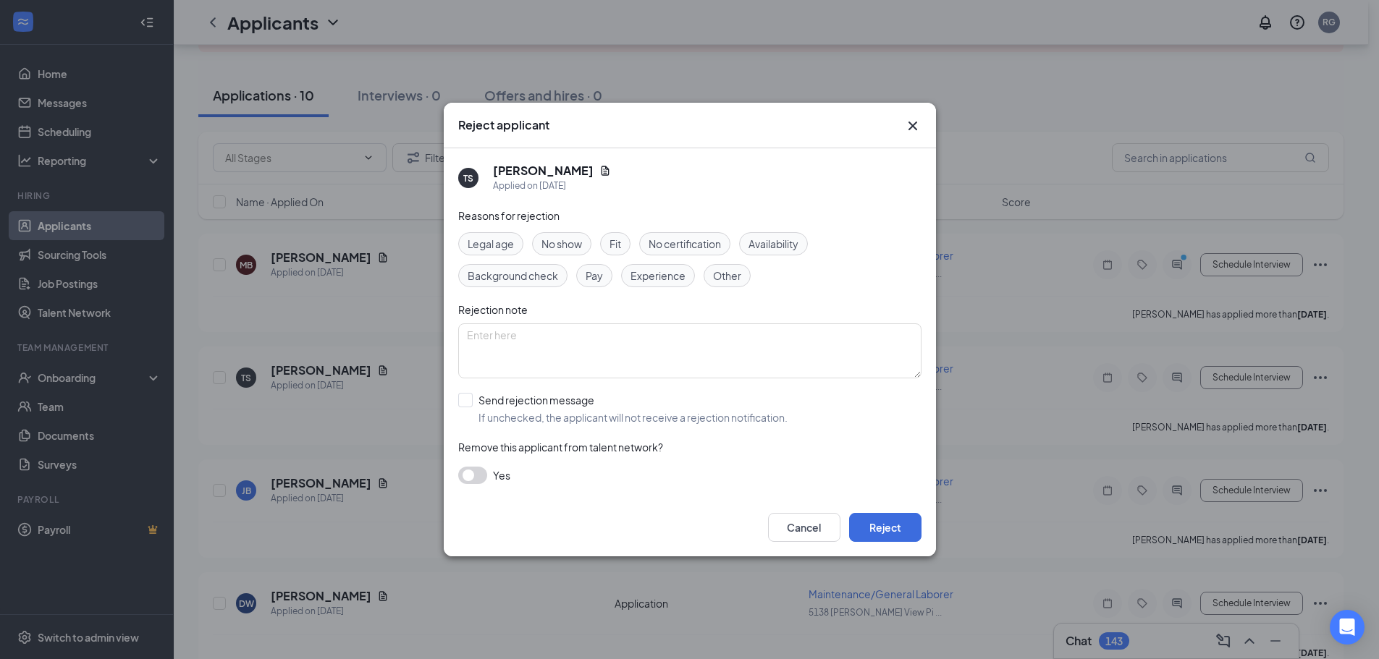
click at [723, 269] on span "Other" at bounding box center [727, 276] width 28 height 16
click at [885, 526] on button "Reject" at bounding box center [885, 527] width 72 height 29
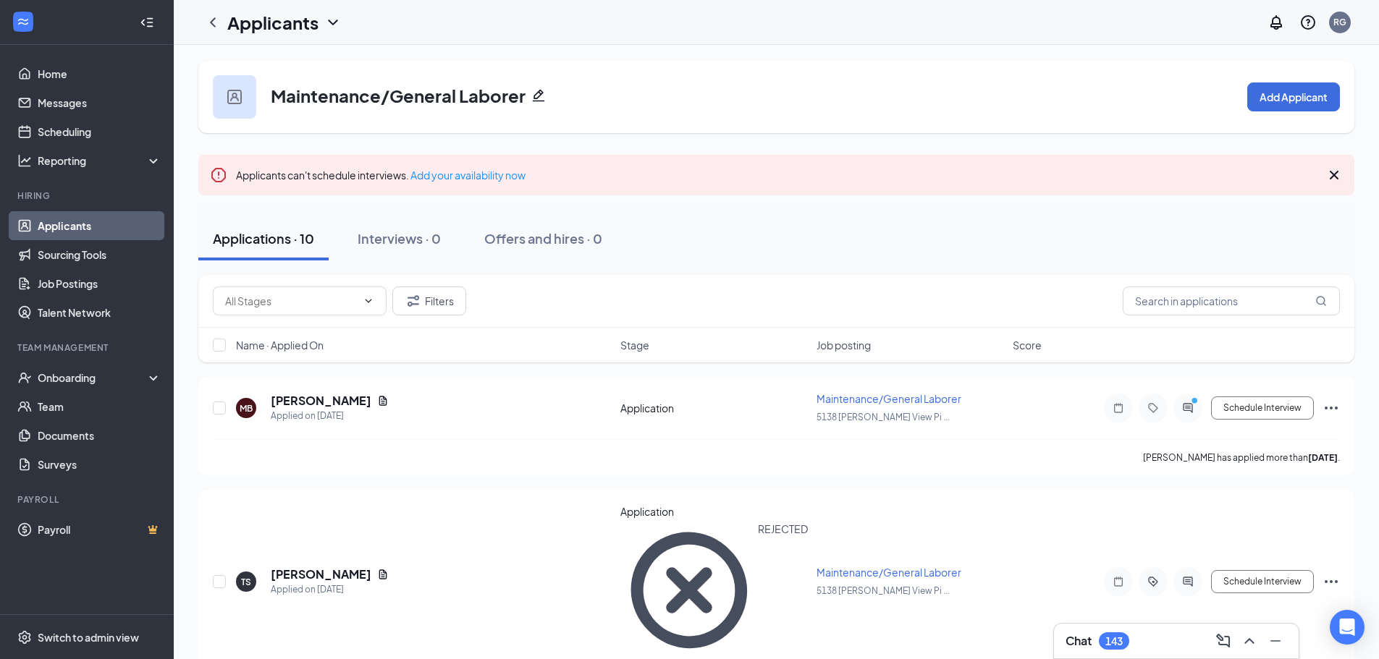
scroll to position [0, 0]
click at [209, 22] on icon "ChevronLeft" at bounding box center [212, 22] width 17 height 17
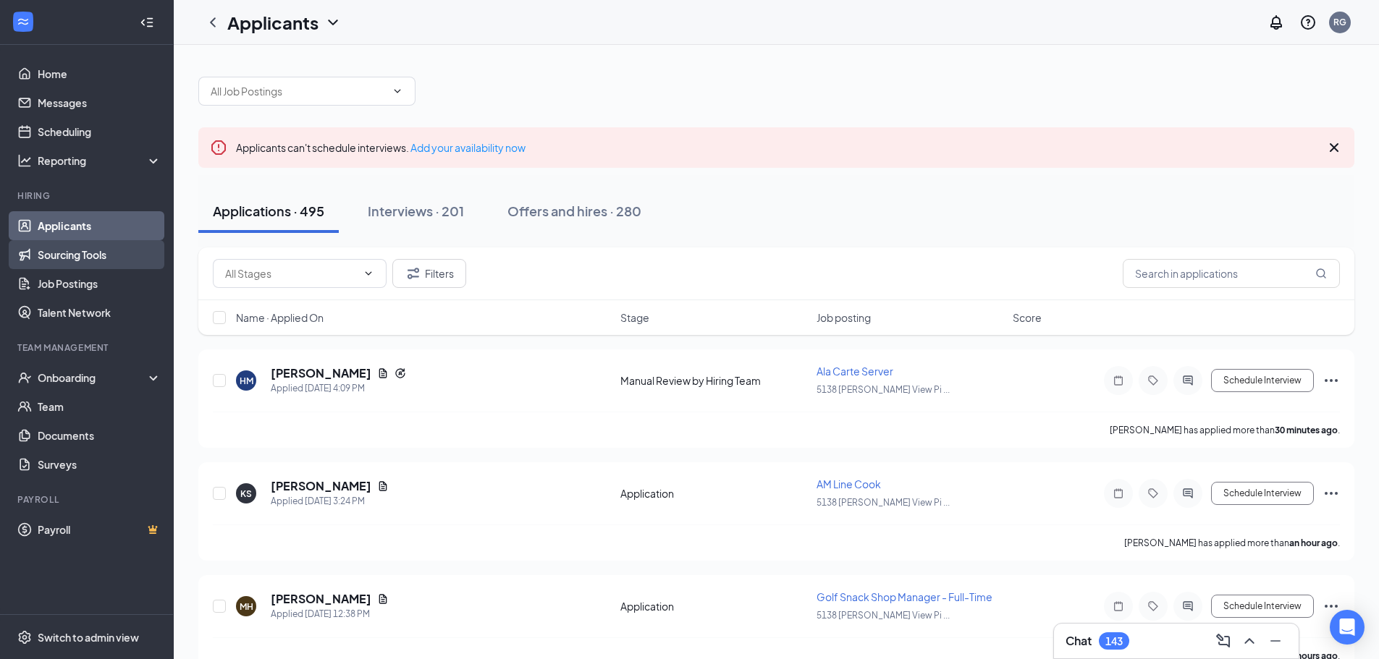
click at [98, 254] on link "Sourcing Tools" at bounding box center [100, 254] width 124 height 29
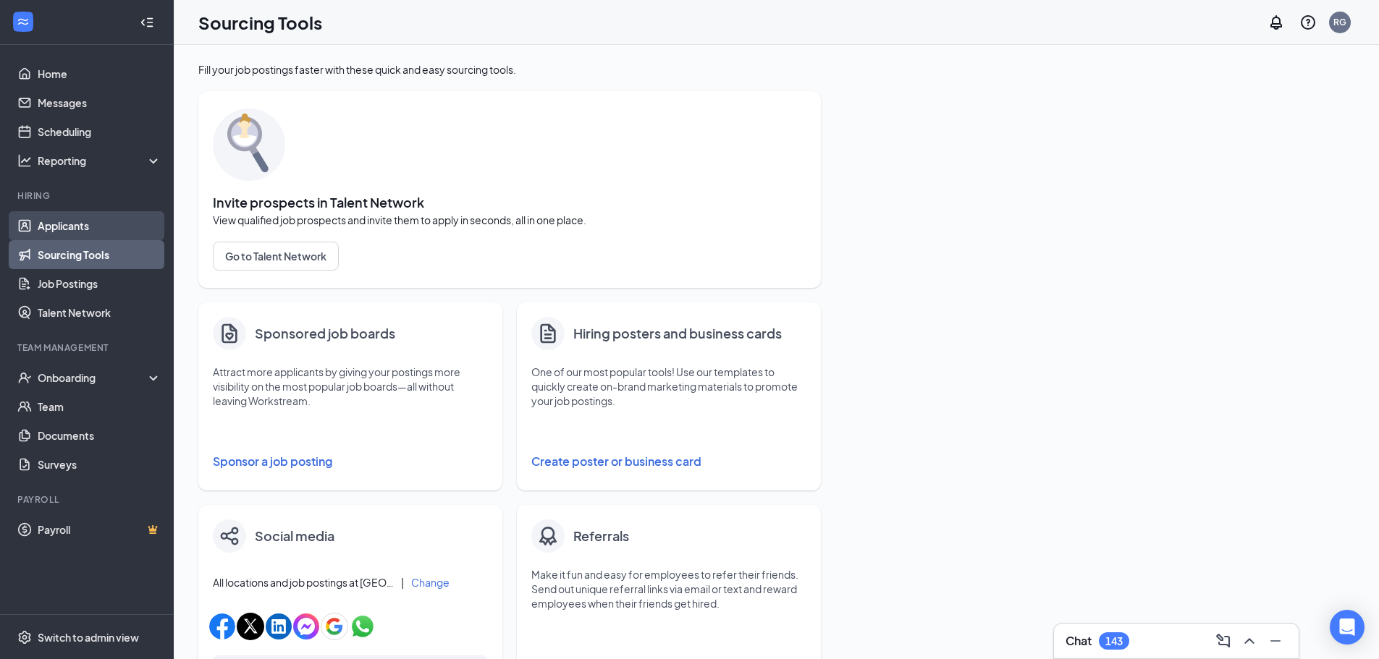
click at [73, 225] on link "Applicants" at bounding box center [100, 225] width 124 height 29
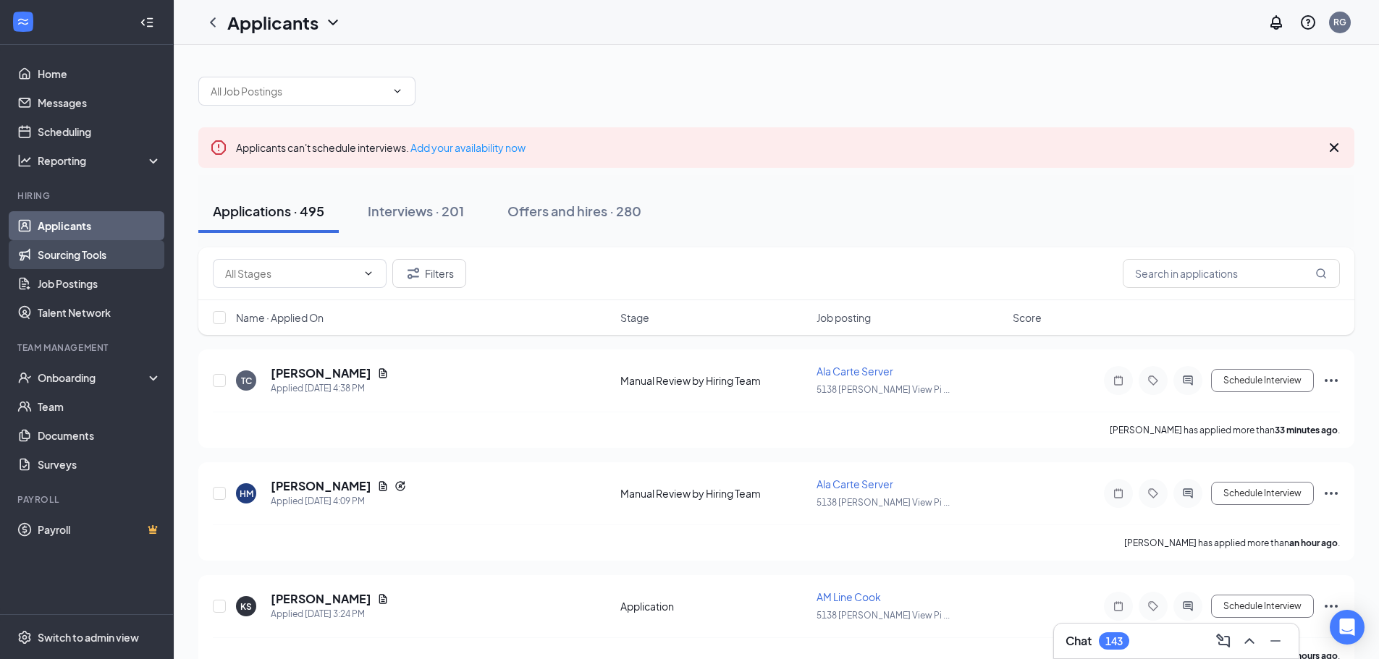
click at [73, 258] on link "Sourcing Tools" at bounding box center [100, 254] width 124 height 29
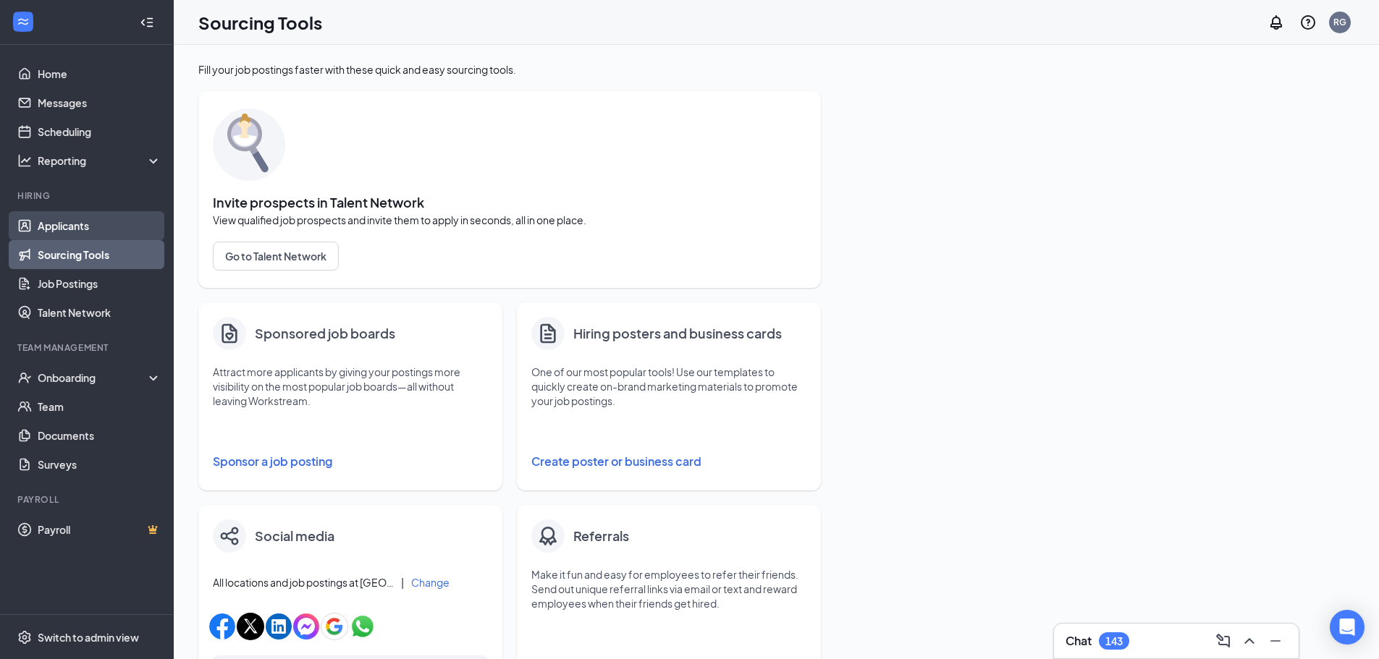
click at [74, 232] on link "Applicants" at bounding box center [100, 225] width 124 height 29
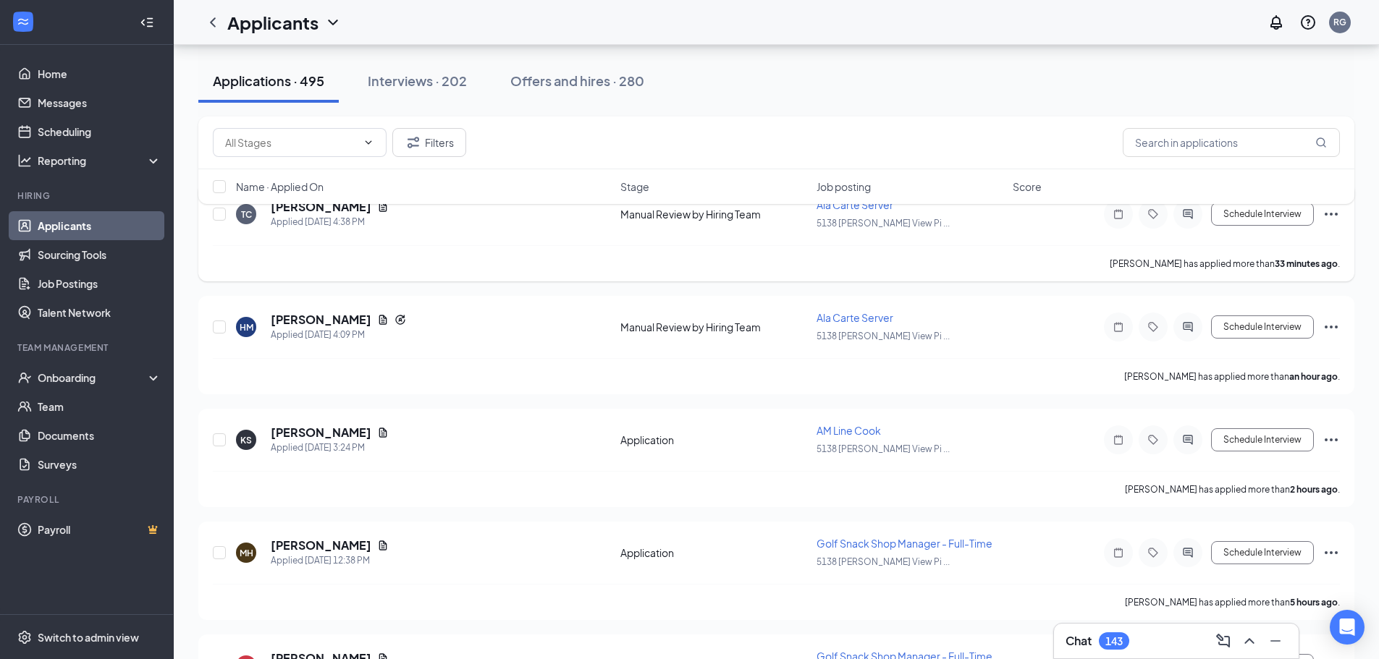
scroll to position [145, 0]
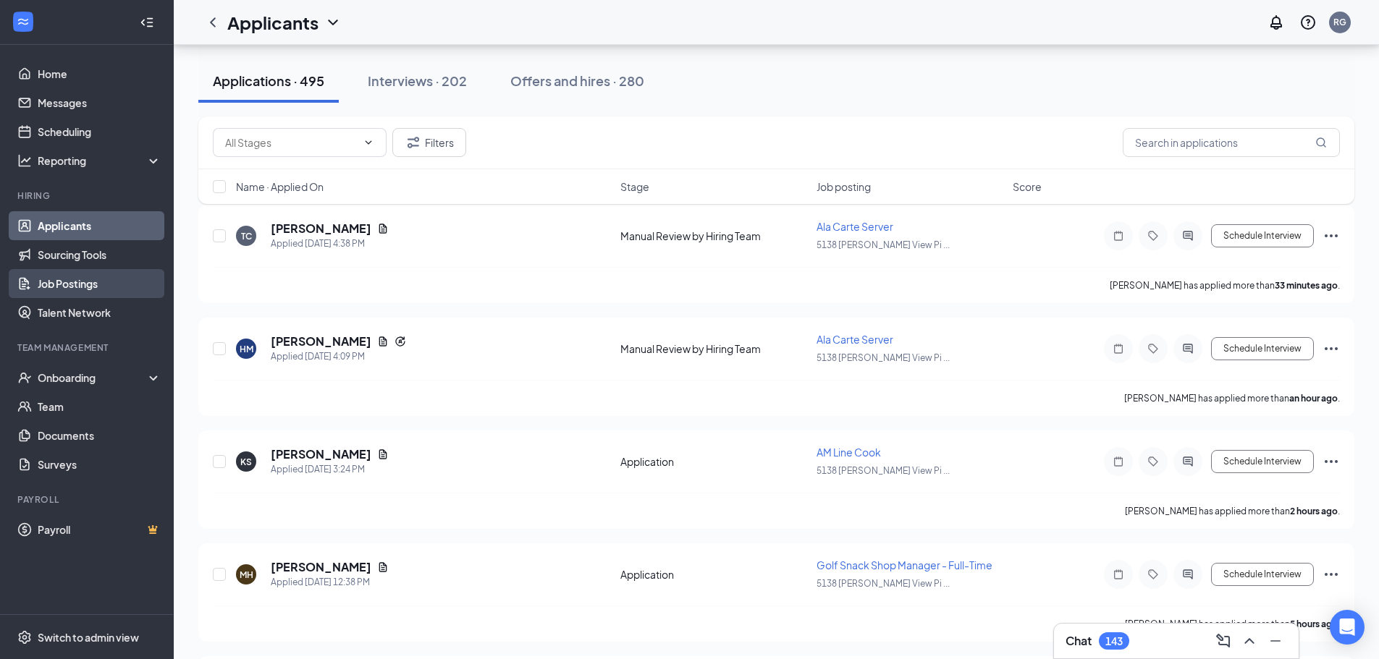
click at [90, 284] on link "Job Postings" at bounding box center [100, 283] width 124 height 29
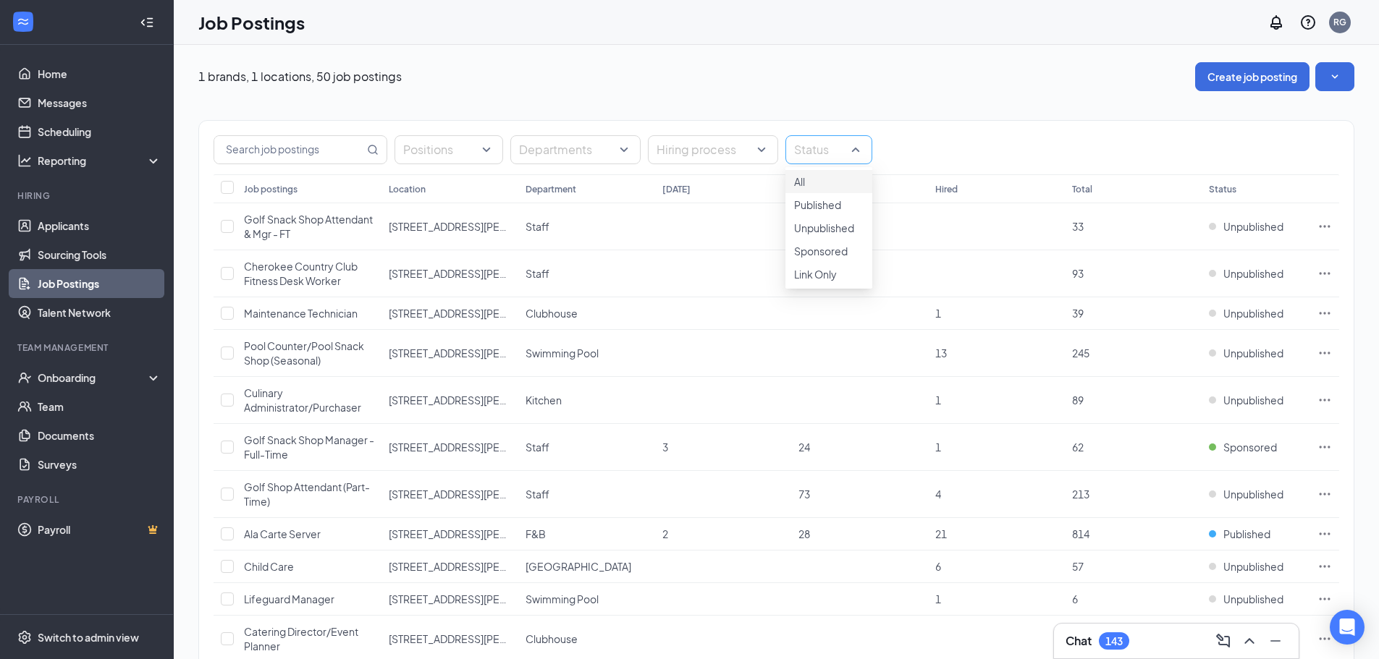
click at [855, 153] on div "Status" at bounding box center [828, 149] width 87 height 29
click at [803, 197] on div at bounding box center [828, 197] width 69 height 0
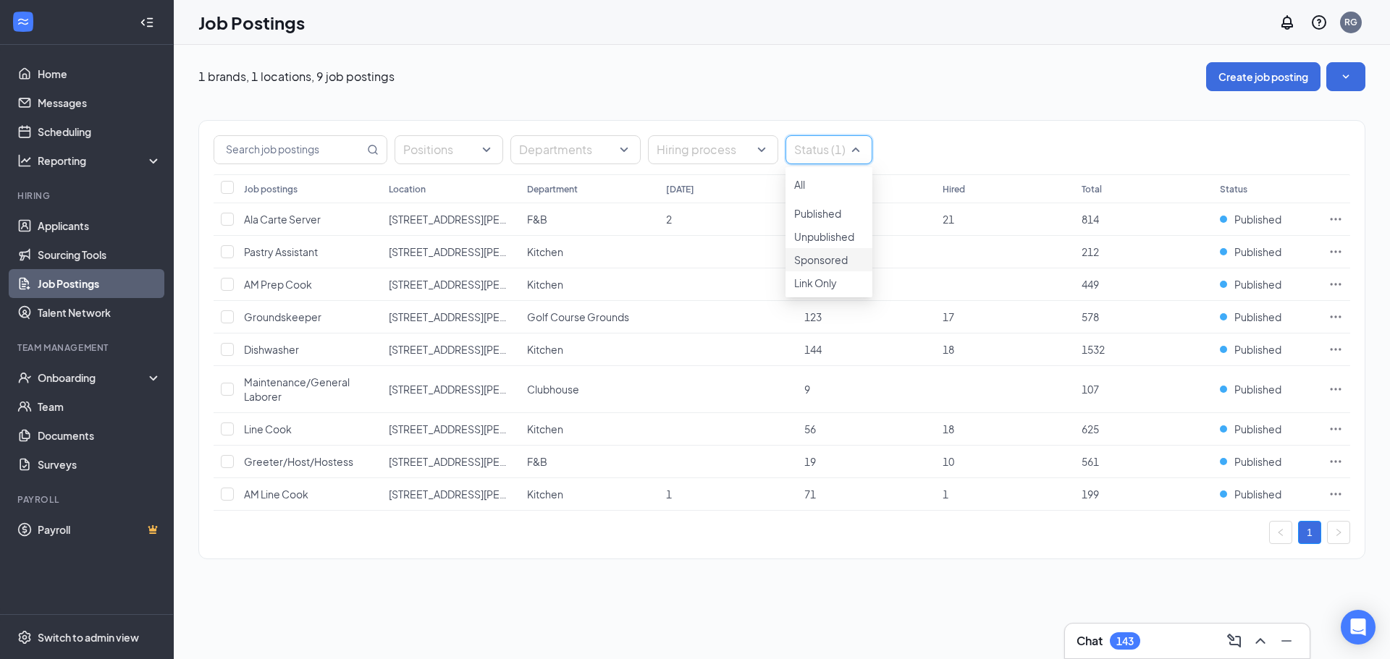
click at [804, 252] on div at bounding box center [828, 252] width 69 height 0
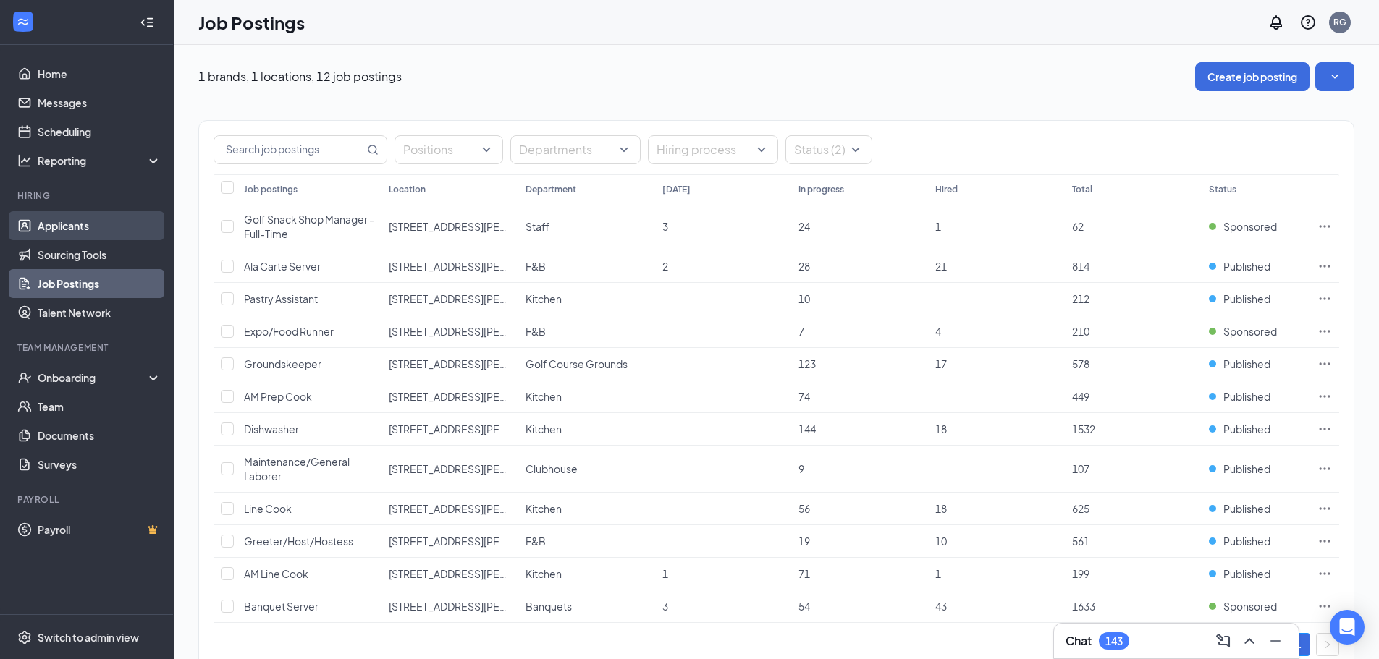
click at [64, 227] on link "Applicants" at bounding box center [100, 225] width 124 height 29
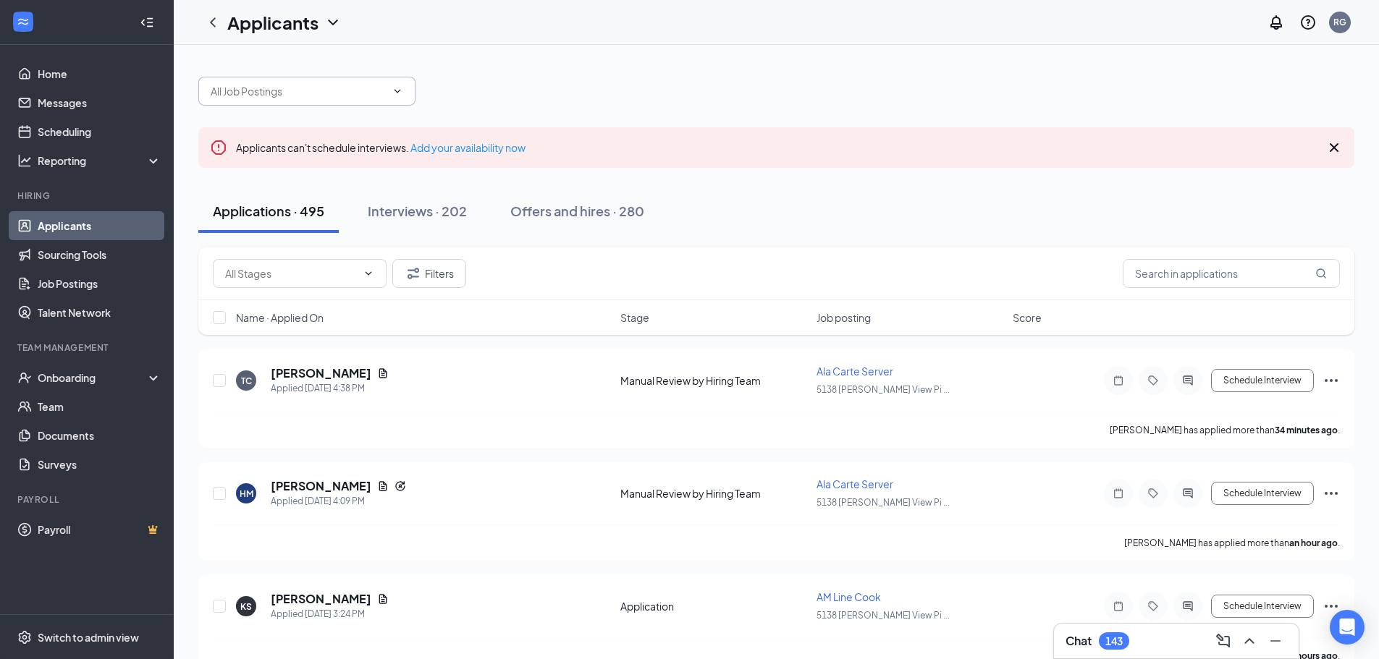
click at [397, 92] on icon "ChevronDown" at bounding box center [397, 91] width 7 height 4
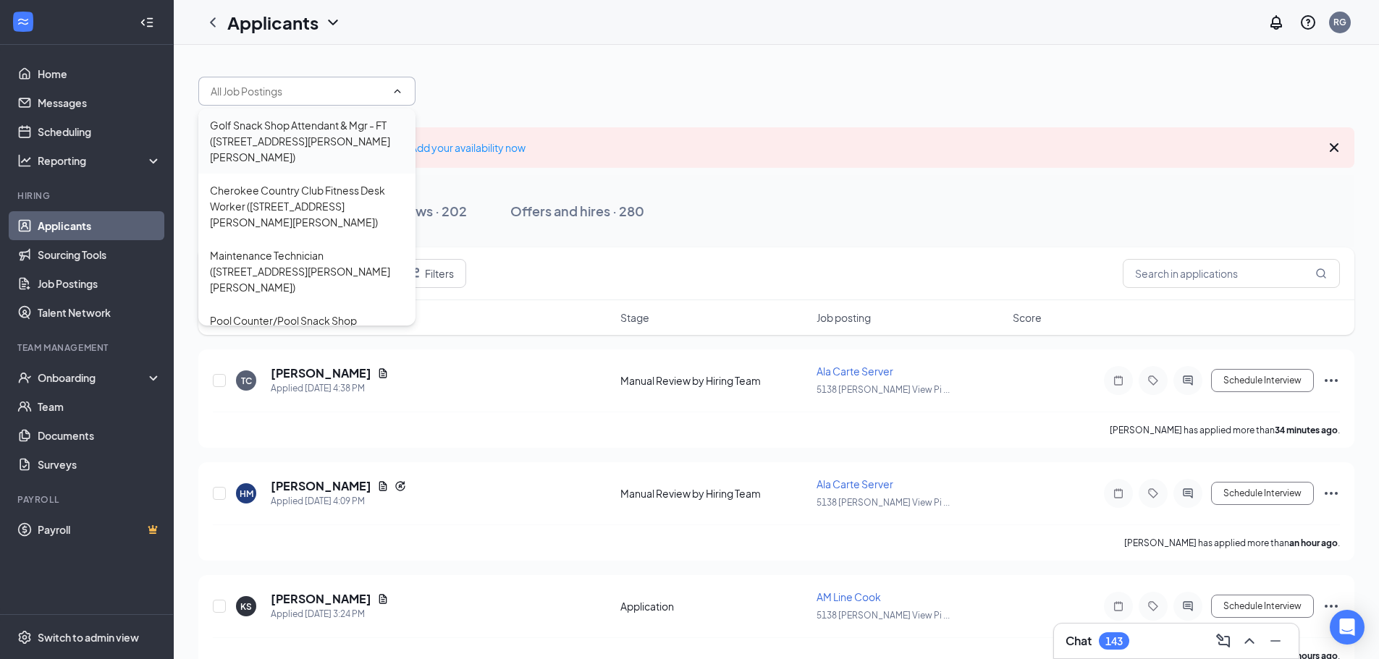
click at [305, 133] on div "Golf Snack Shop Attendant & Mgr - FT ([STREET_ADDRESS][PERSON_NAME][PERSON_NAME…" at bounding box center [307, 141] width 194 height 48
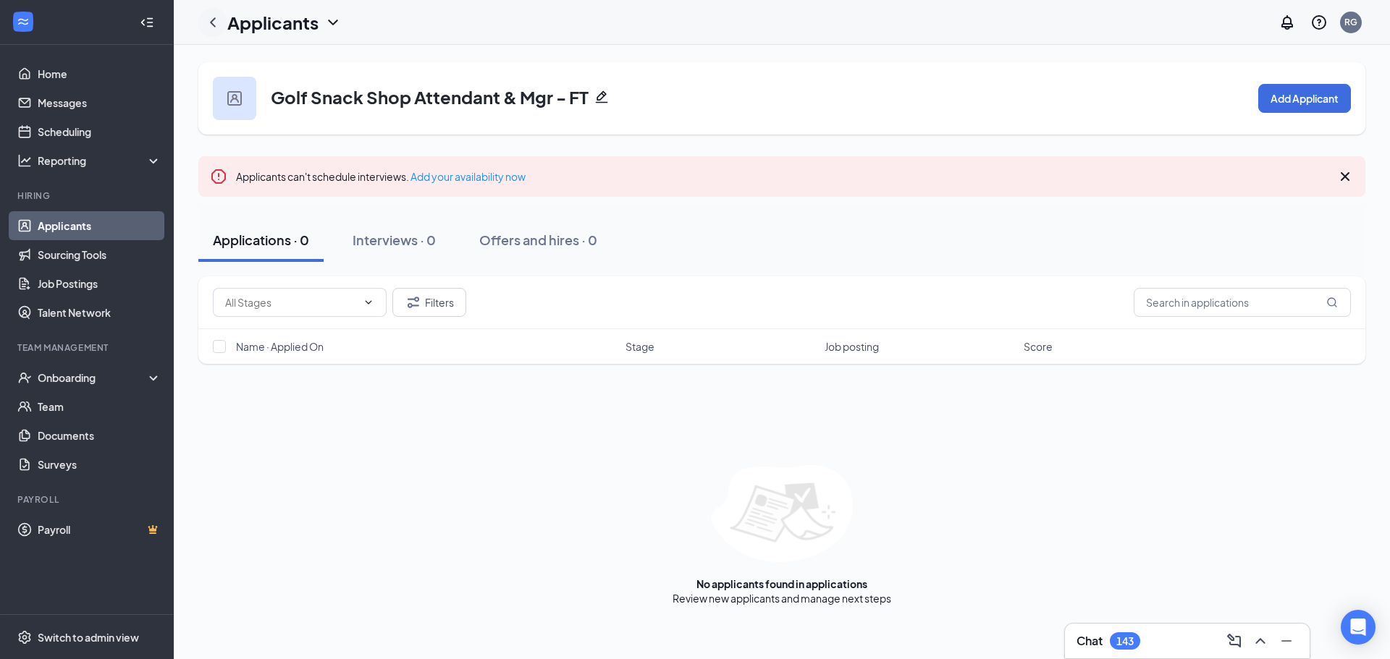
click at [212, 22] on icon "ChevronLeft" at bounding box center [213, 21] width 6 height 9
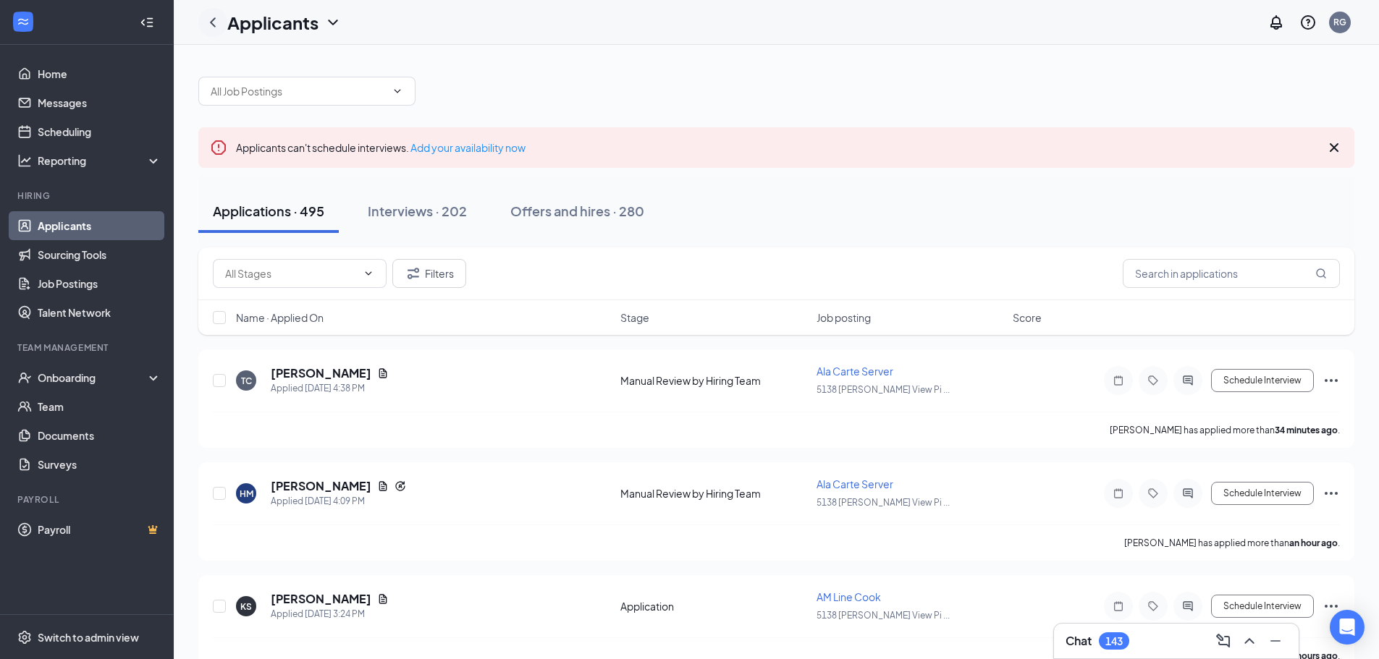
click at [213, 25] on icon "ChevronLeft" at bounding box center [213, 21] width 6 height 9
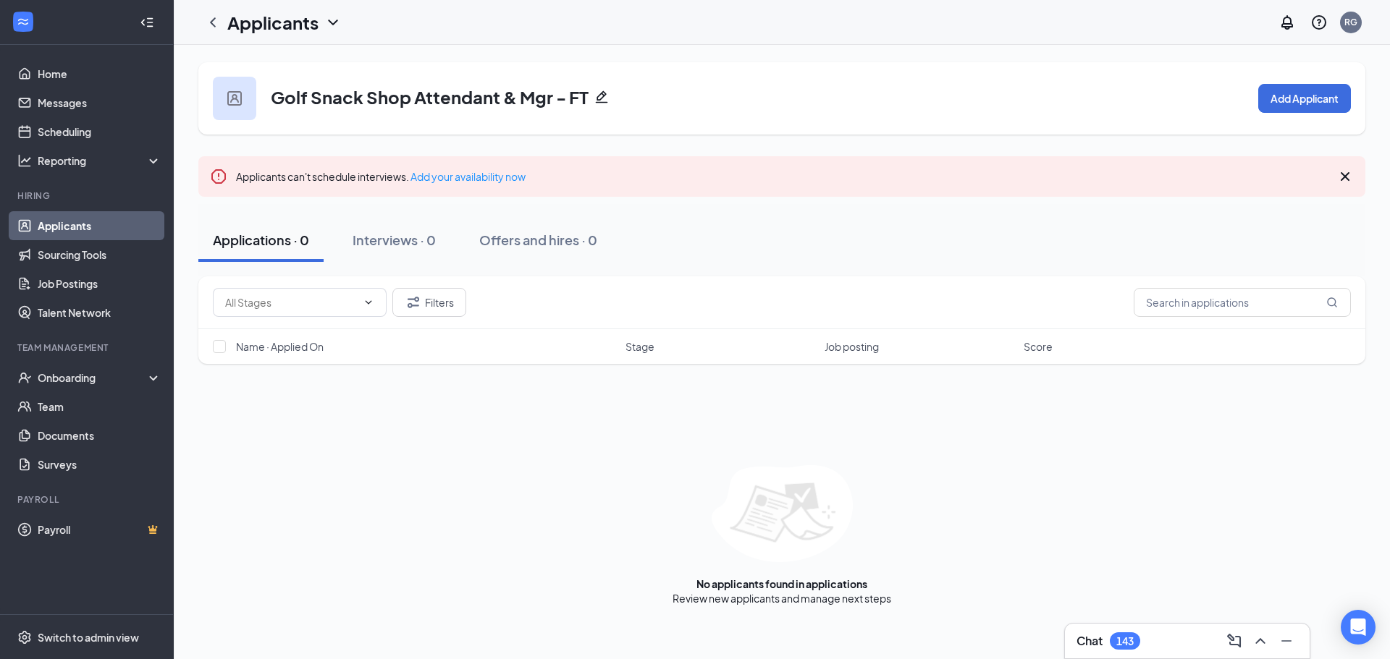
click at [81, 225] on link "Applicants" at bounding box center [100, 225] width 124 height 29
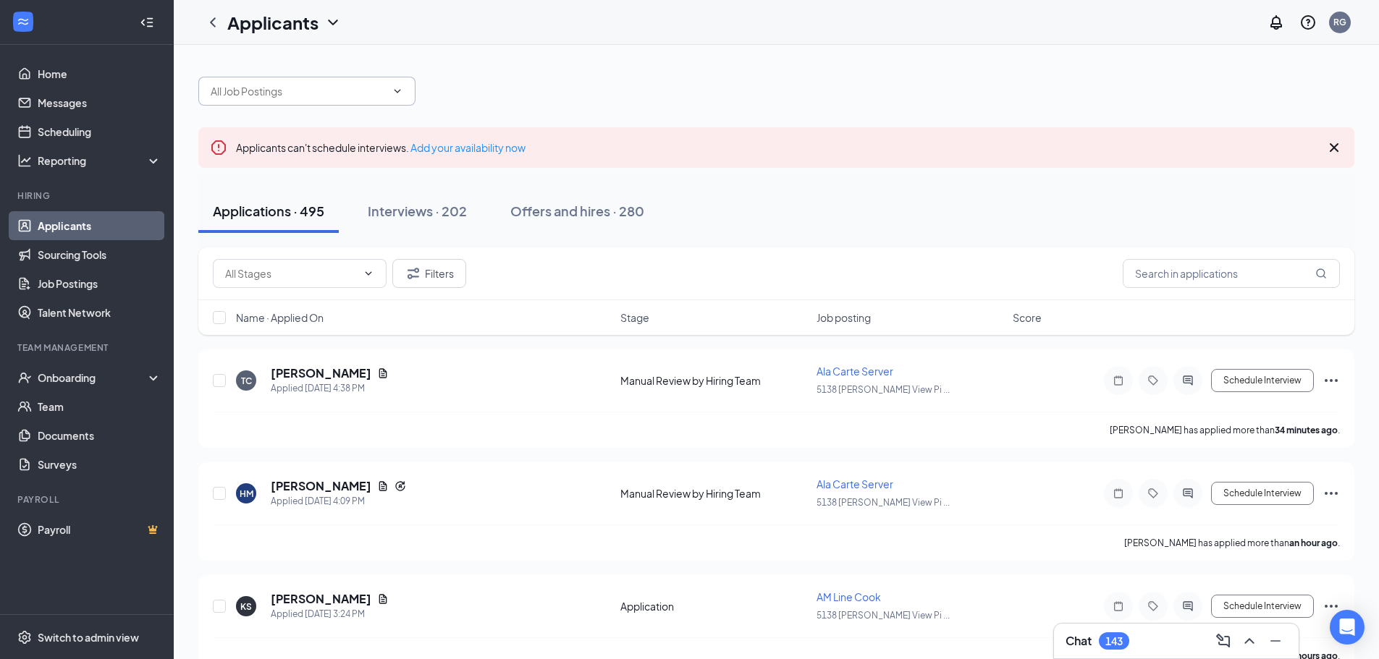
click at [399, 91] on icon "ChevronDown" at bounding box center [397, 91] width 7 height 4
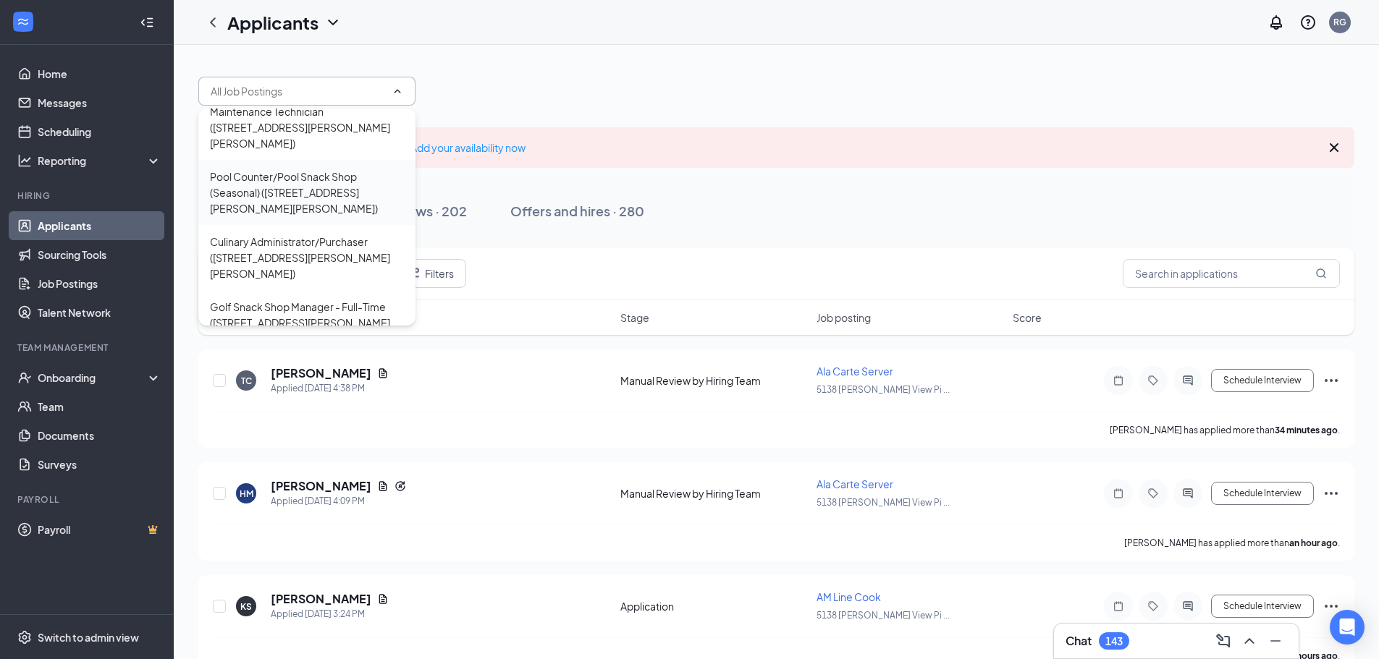
scroll to position [145, 0]
click at [279, 298] on div "Golf Snack Shop Manager - Full-Time ([STREET_ADDRESS][PERSON_NAME][PERSON_NAME])" at bounding box center [307, 322] width 194 height 48
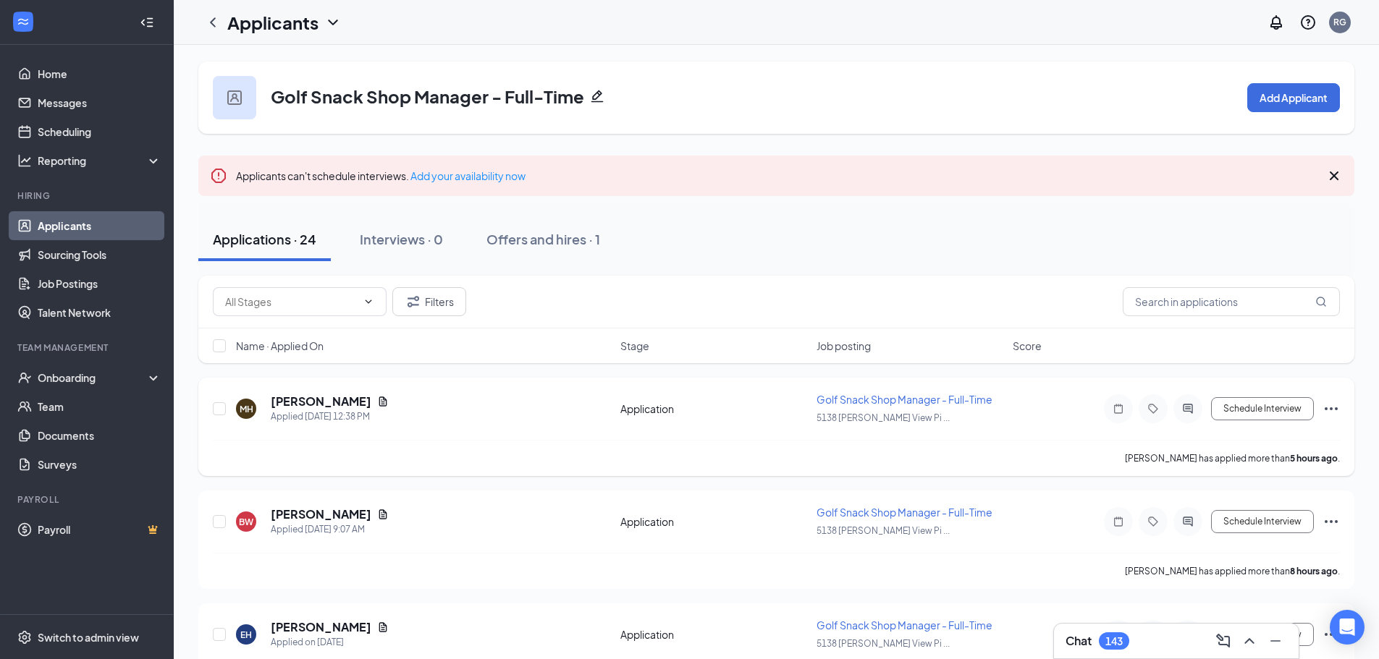
scroll to position [72, 0]
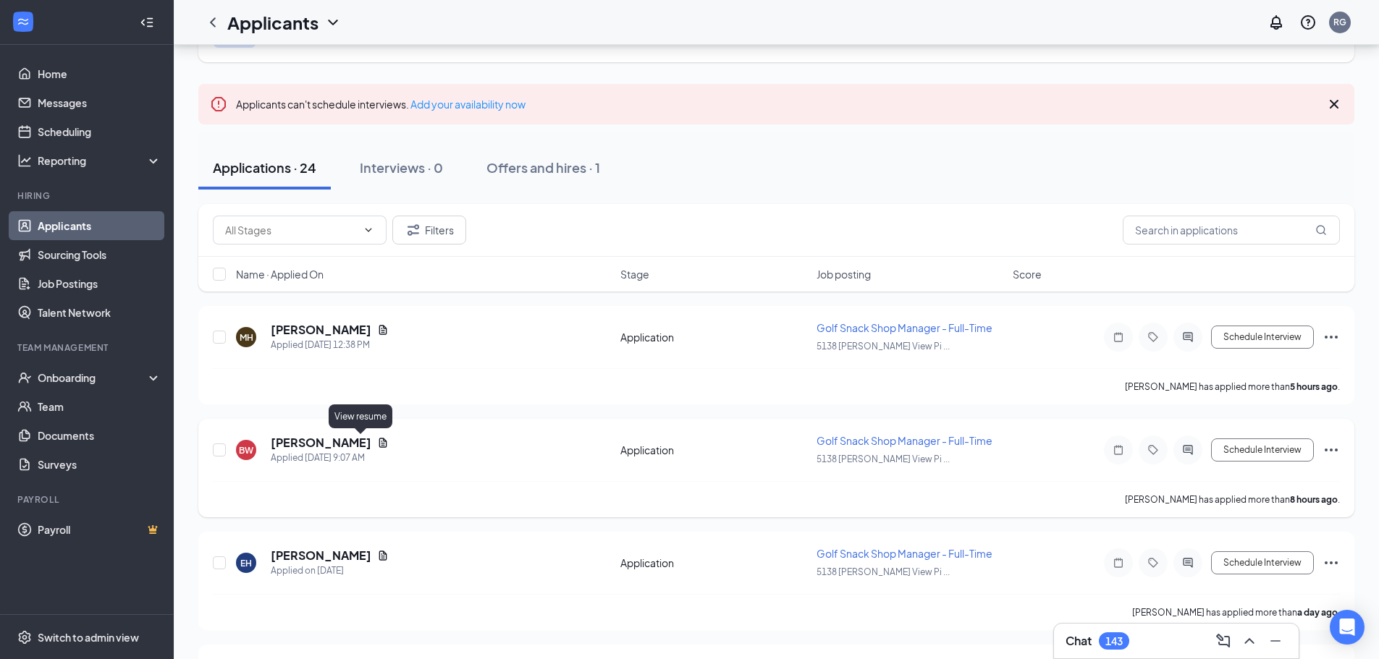
click at [377, 444] on icon "Document" at bounding box center [383, 443] width 12 height 12
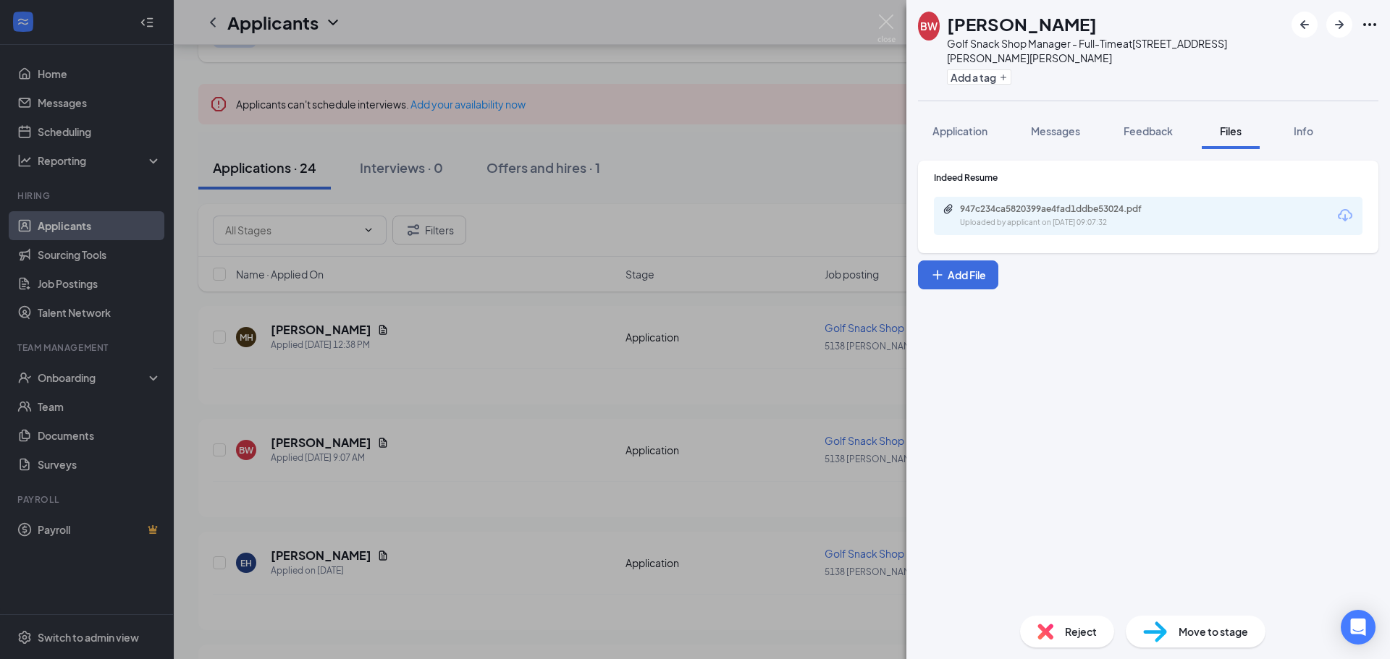
click at [1343, 207] on icon "Download" at bounding box center [1344, 215] width 17 height 17
click at [882, 19] on img at bounding box center [886, 28] width 18 height 28
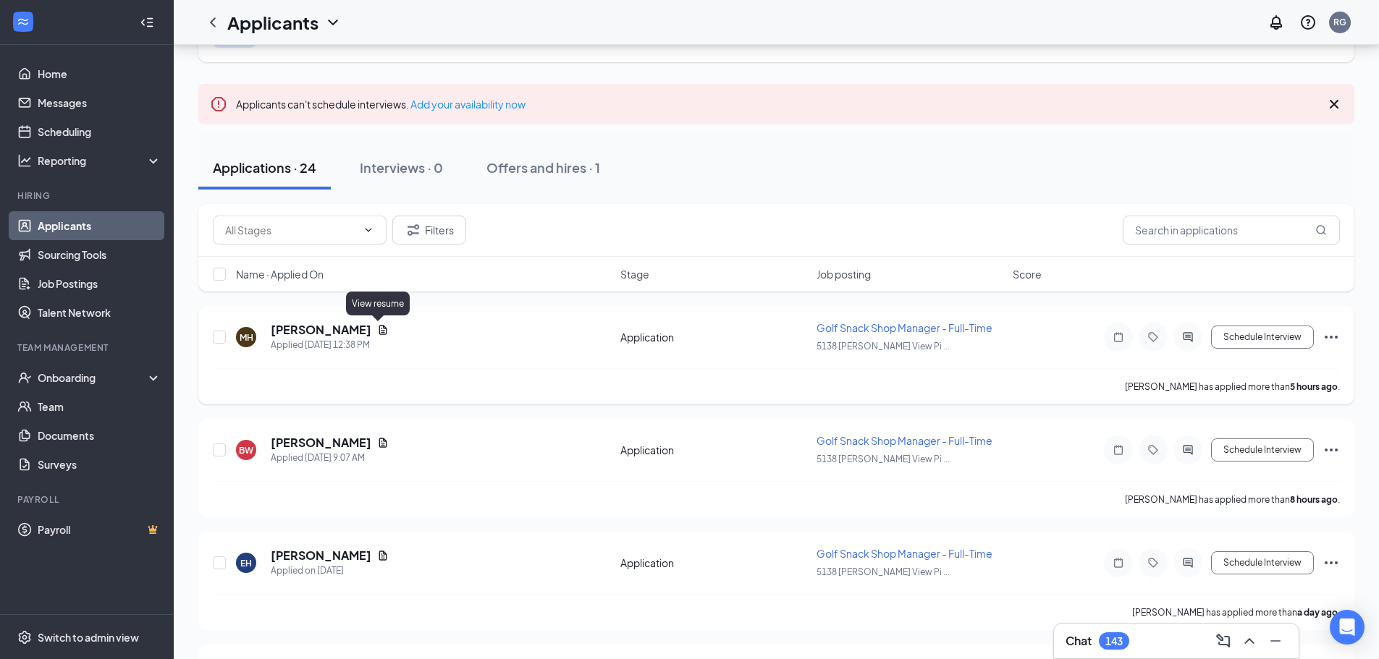
click at [378, 329] on icon "Document" at bounding box center [383, 330] width 12 height 12
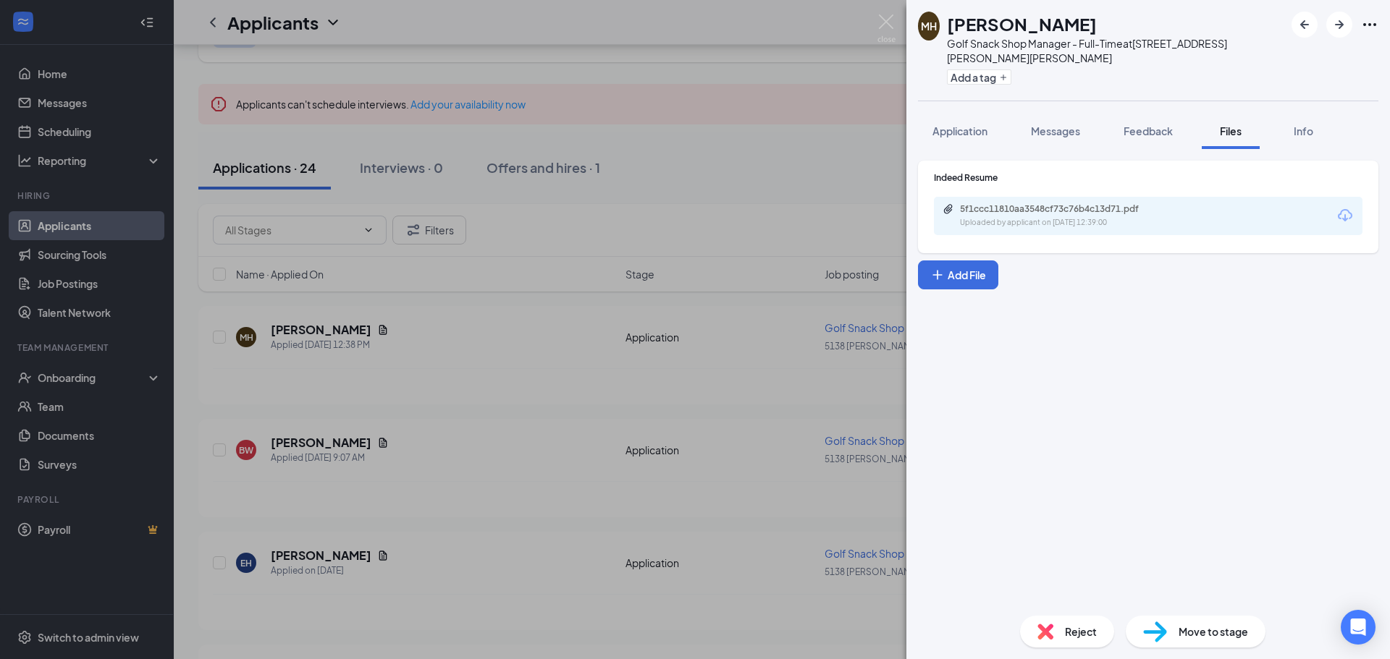
click at [1343, 207] on icon "Download" at bounding box center [1344, 215] width 17 height 17
click at [887, 20] on img at bounding box center [886, 28] width 18 height 28
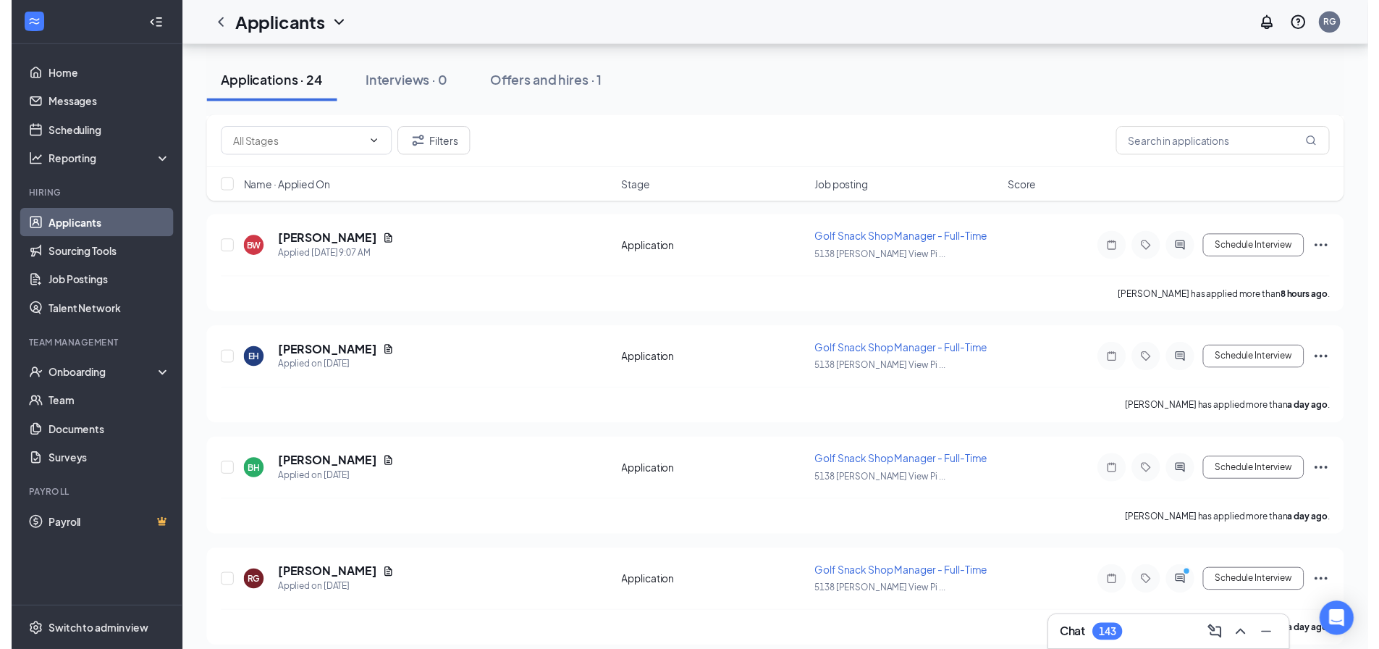
scroll to position [290, 0]
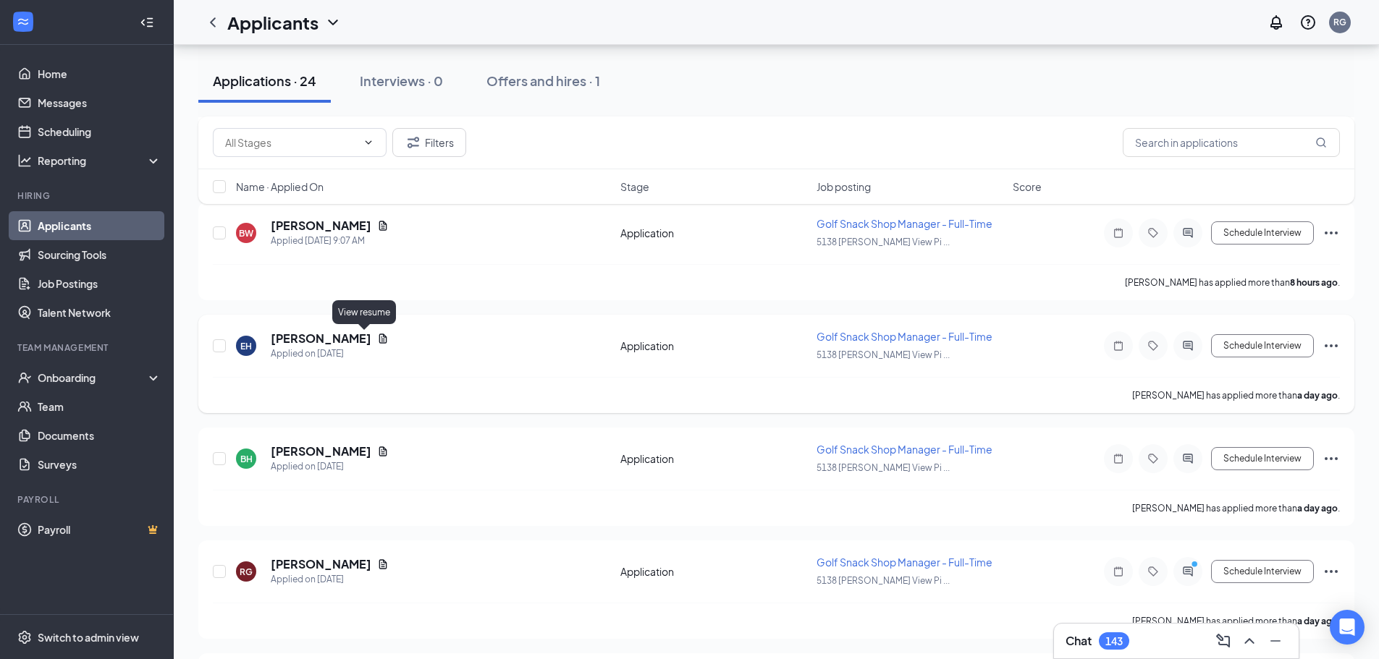
click at [379, 337] on icon "Document" at bounding box center [383, 338] width 8 height 9
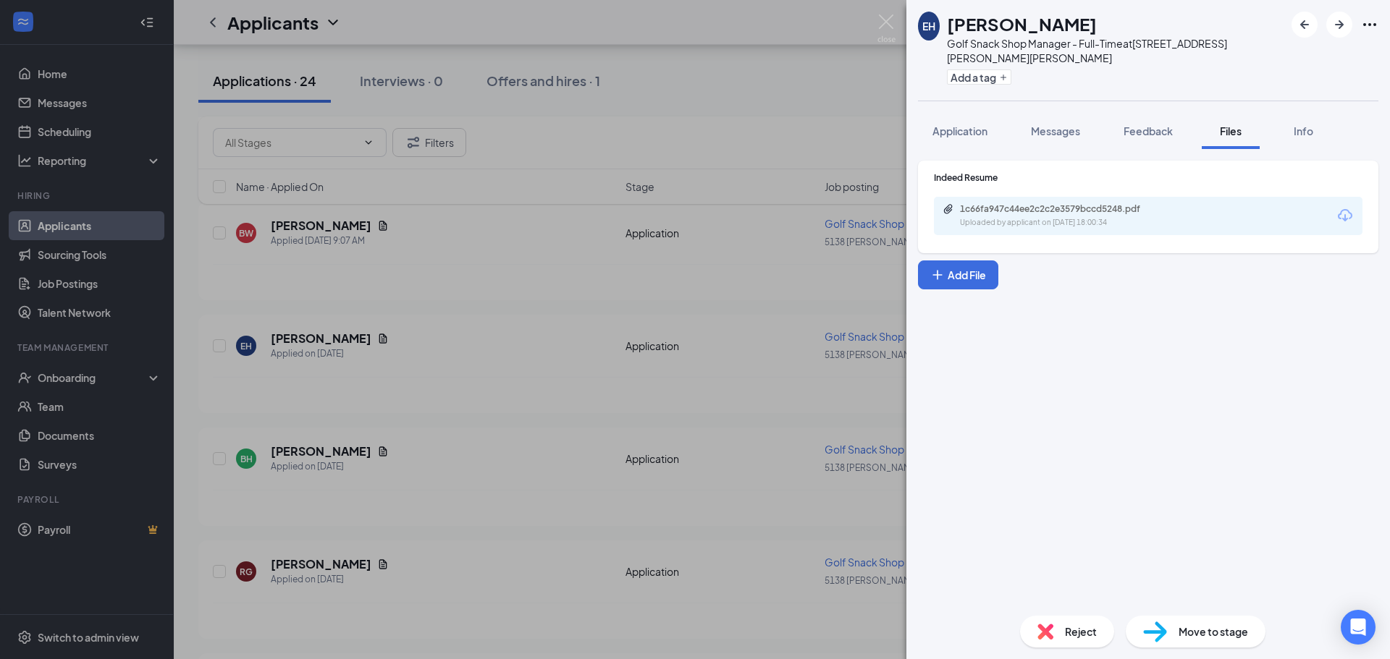
click at [1346, 207] on icon "Download" at bounding box center [1344, 215] width 17 height 17
click at [884, 20] on img at bounding box center [886, 28] width 18 height 28
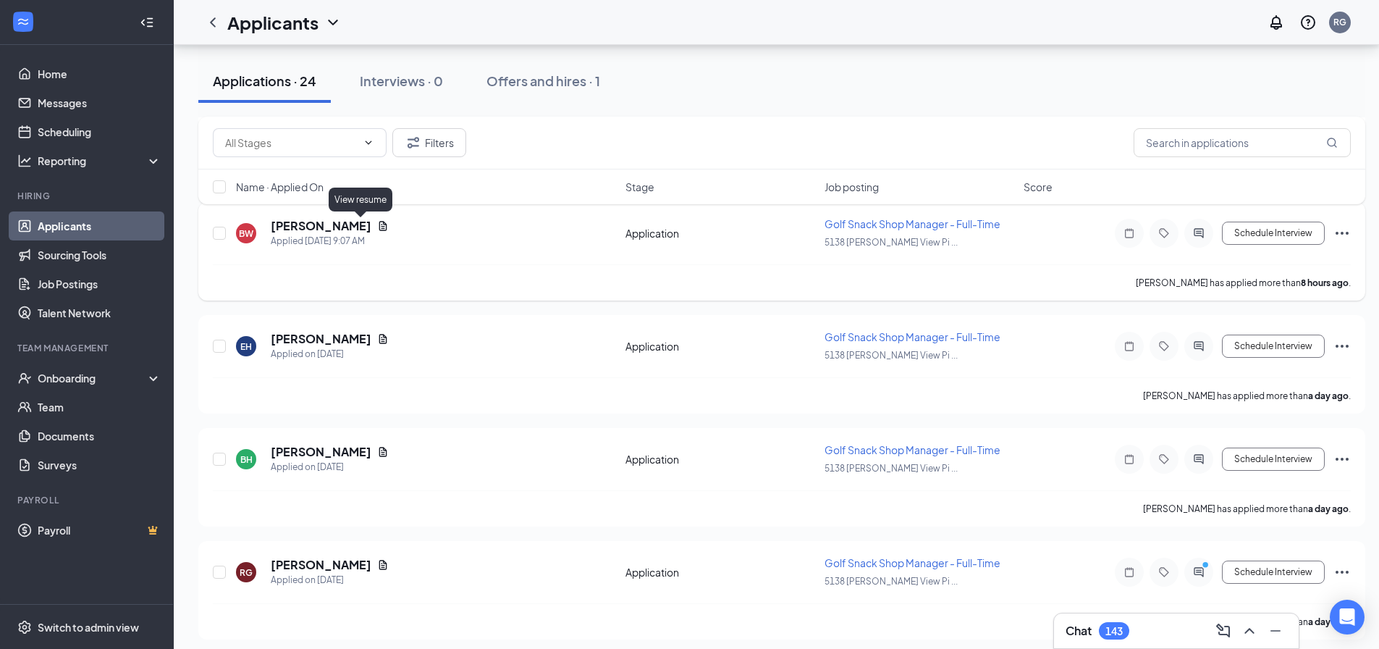
click at [379, 226] on icon "Document" at bounding box center [383, 225] width 8 height 9
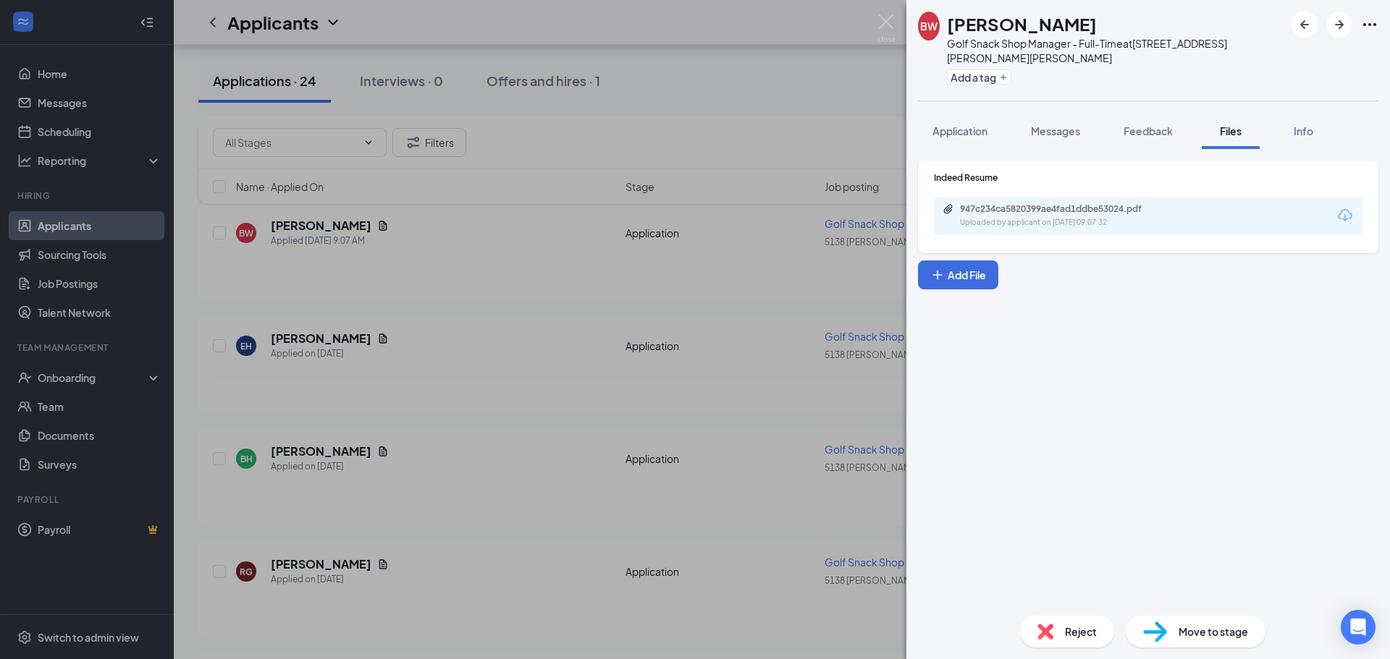
click at [1343, 207] on icon "Download" at bounding box center [1344, 215] width 17 height 17
click at [887, 23] on img at bounding box center [886, 28] width 18 height 28
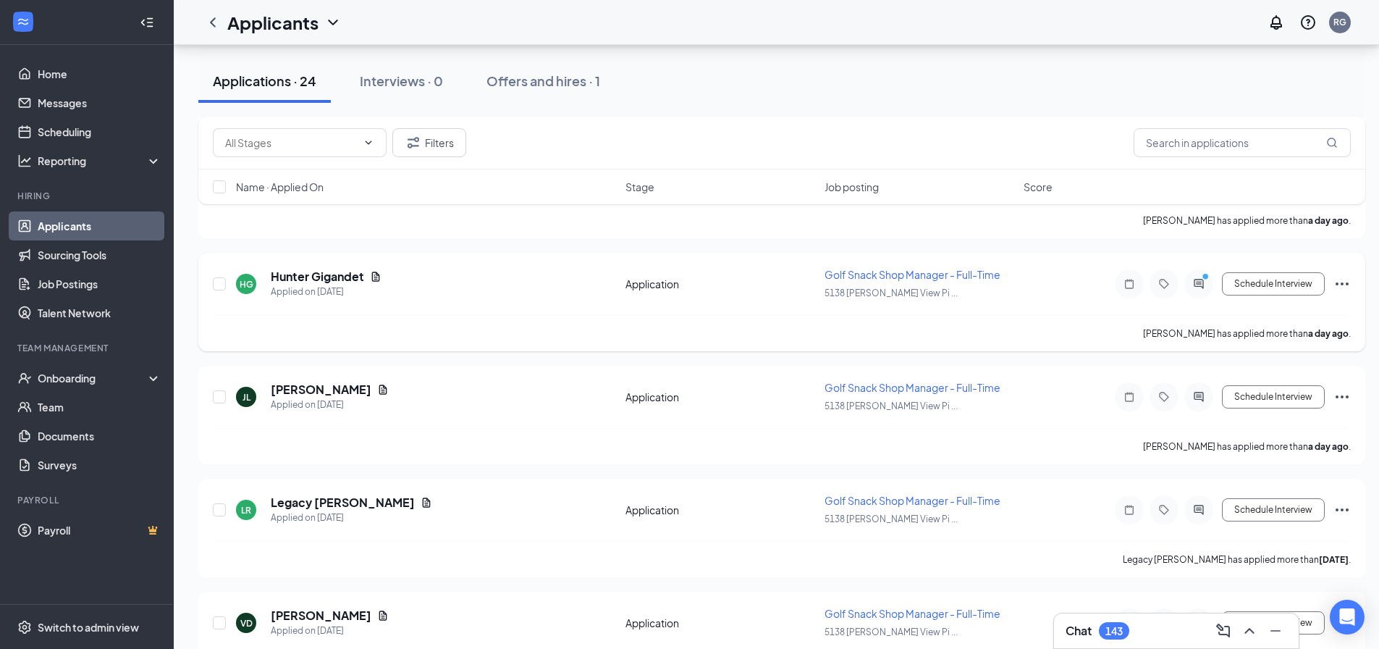
scroll to position [724, 0]
